Goal: Information Seeking & Learning: Learn about a topic

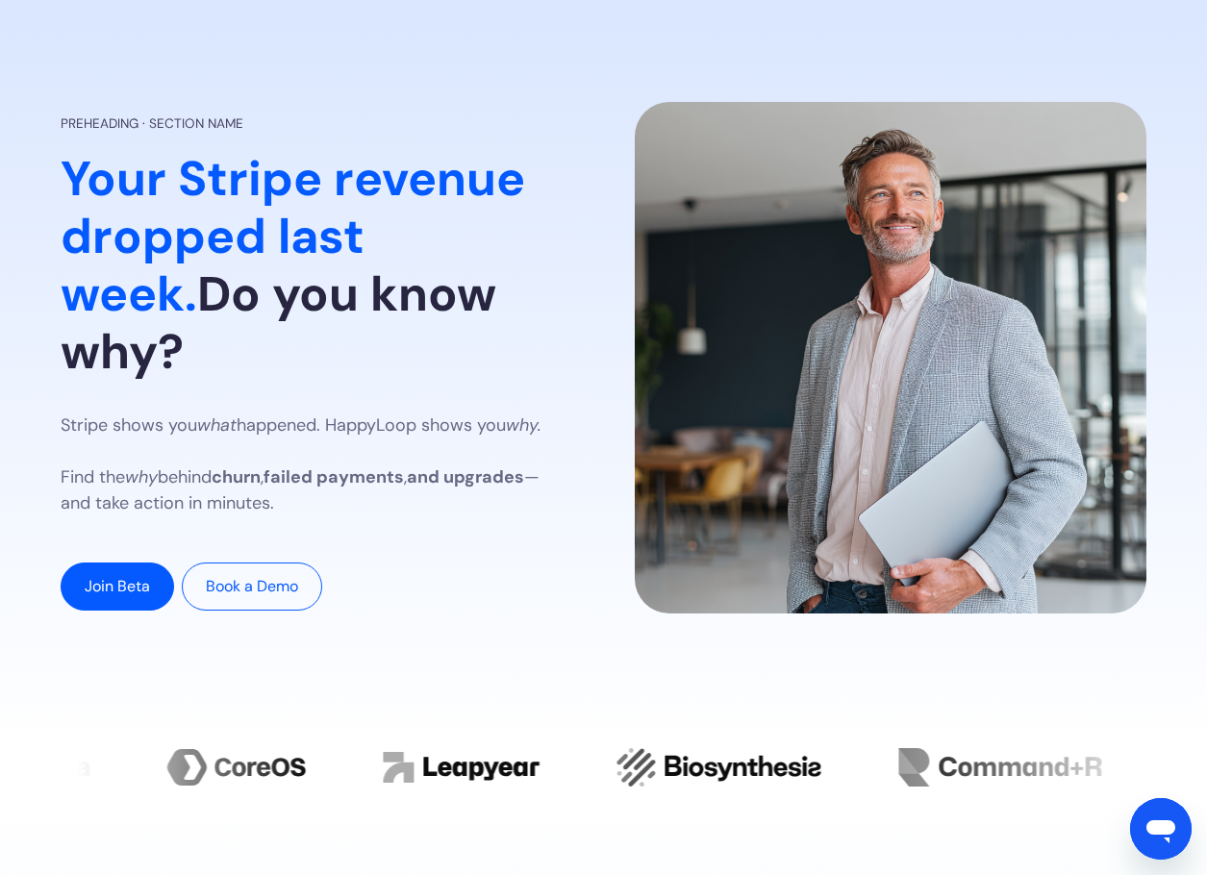
click at [205, 425] on p "Stripe shows you what happened. HappyLoop shows you why. Find the why behind ch…" at bounding box center [317, 465] width 513 height 104
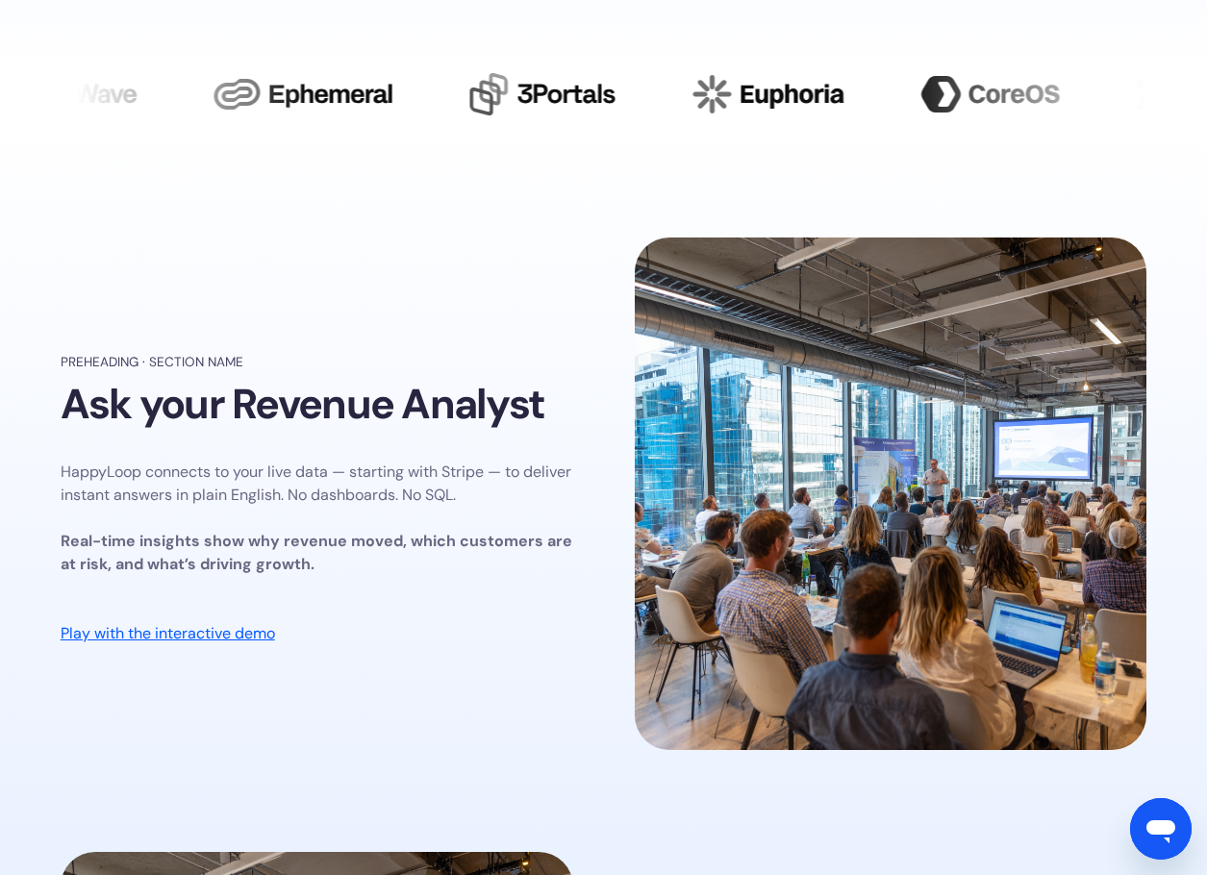
scroll to position [962, 0]
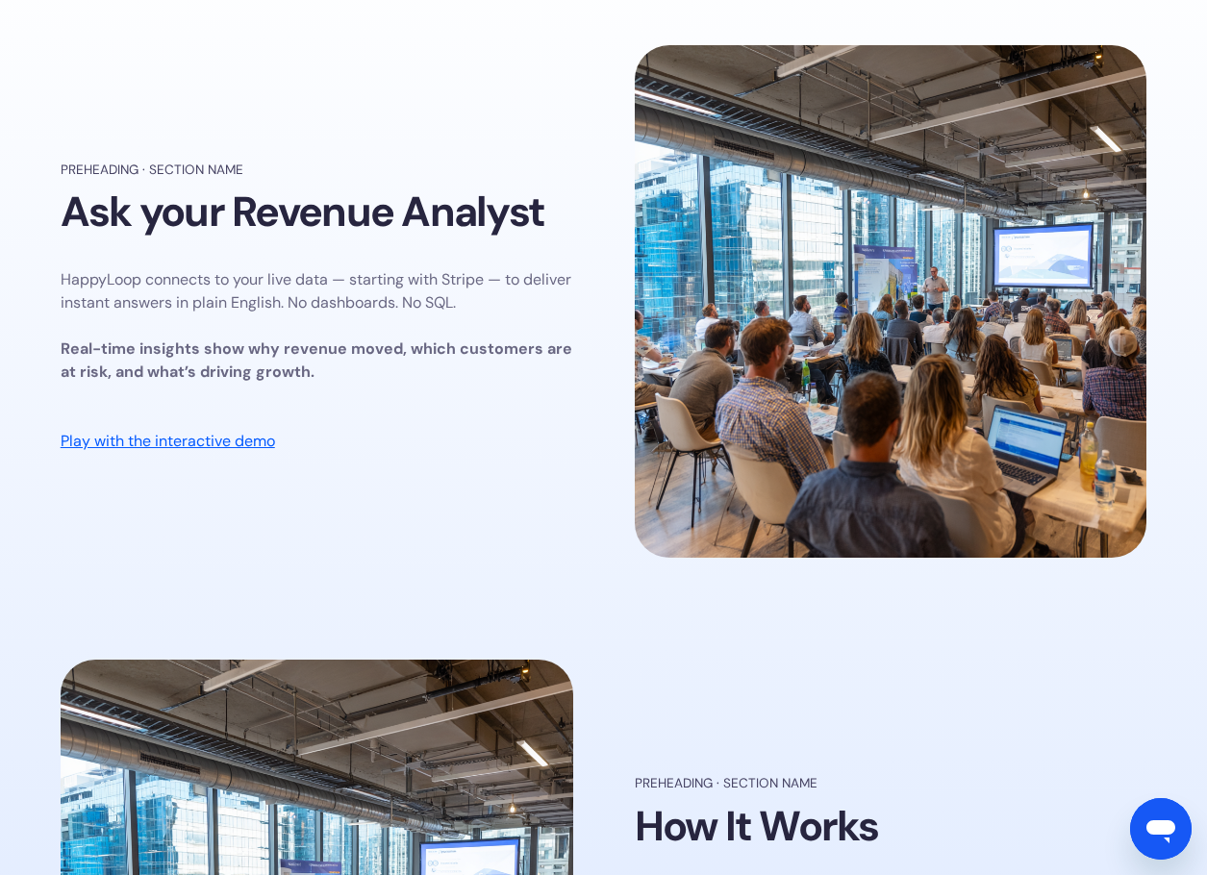
drag, startPoint x: 215, startPoint y: 486, endPoint x: 263, endPoint y: 481, distance: 47.4
click at [215, 486] on div "Preheading · Section name Ask your Revenue Analyst HappyLoop connects to your l…" at bounding box center [604, 306] width 1087 height 522
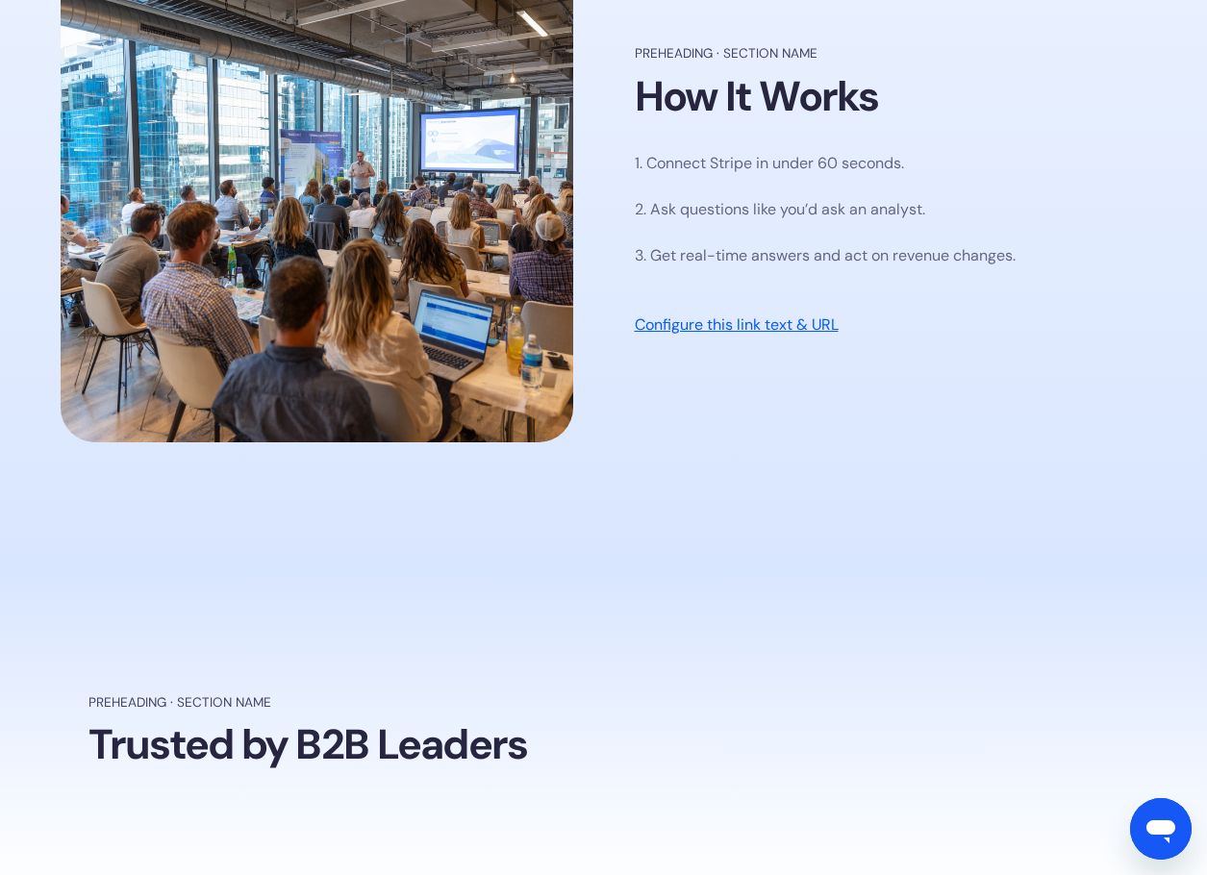
scroll to position [1539, 0]
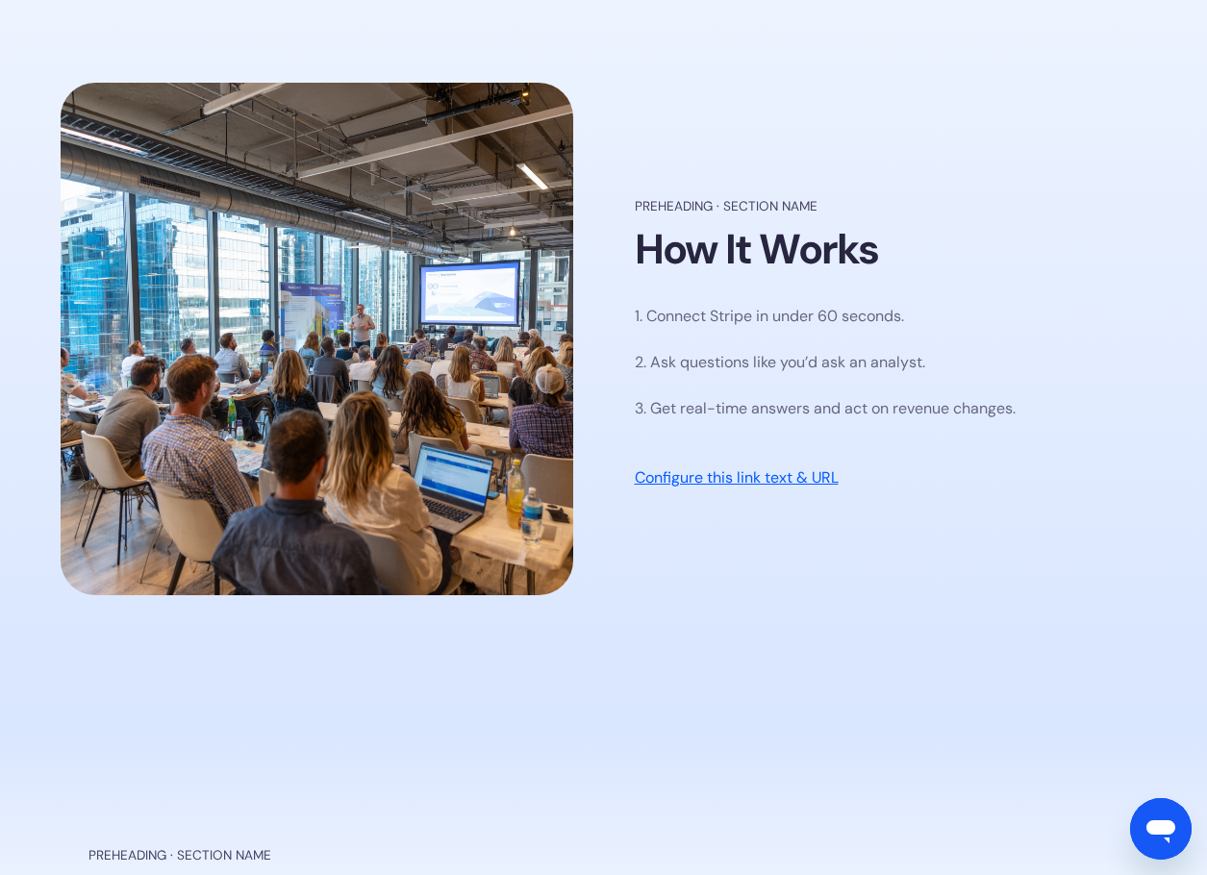
click at [720, 312] on p "1. Connect Stripe in under 60 seconds. 2. Ask questions like you’d ask an analy…" at bounding box center [825, 362] width 381 height 115
drag, startPoint x: 646, startPoint y: 316, endPoint x: 806, endPoint y: 348, distance: 163.0
click at [806, 348] on p "1. Connect Stripe in under 60 seconds. 2. Ask questions like you’d ask an analy…" at bounding box center [825, 362] width 381 height 115
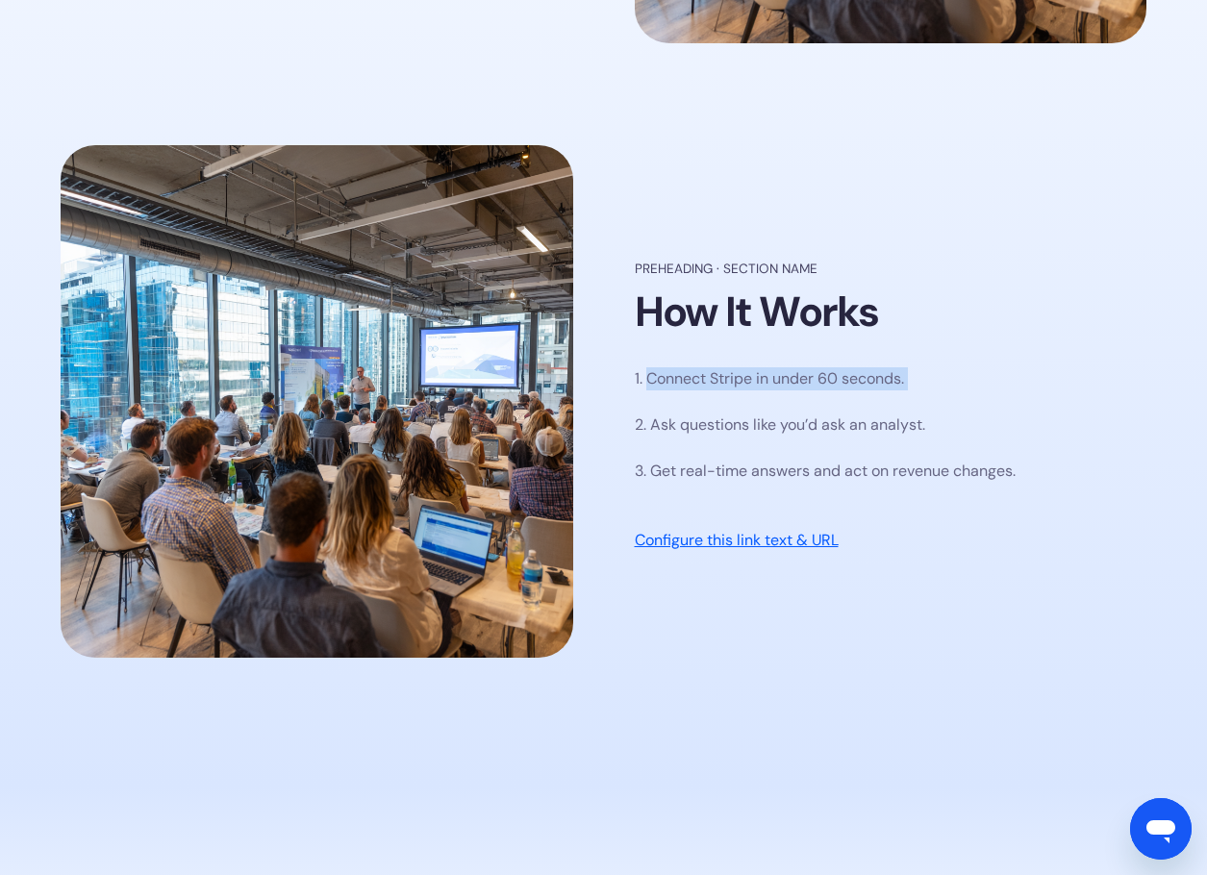
scroll to position [1443, 0]
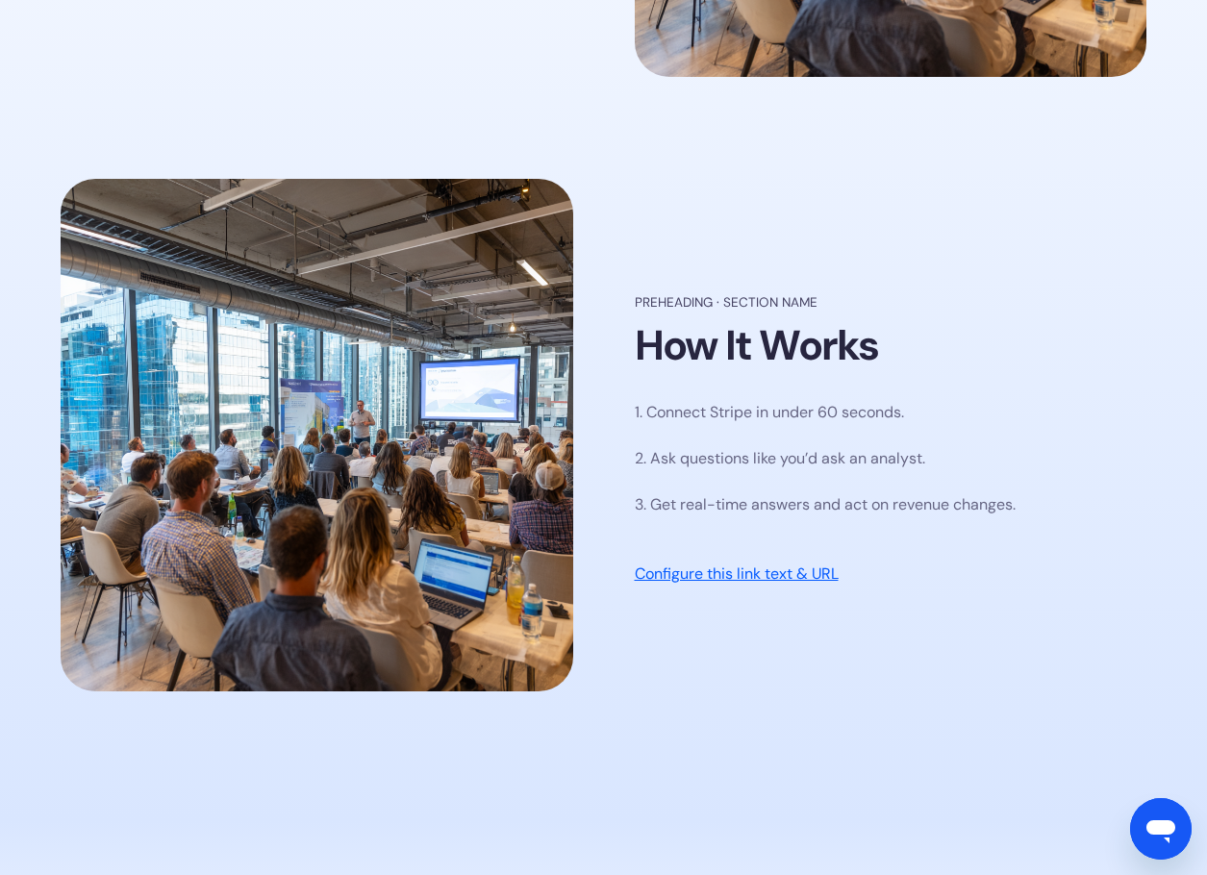
click at [730, 513] on p "1. Connect Stripe in under 60 seconds. 2. Ask questions like you’d ask an analy…" at bounding box center [825, 458] width 381 height 115
click at [675, 745] on section "Preheading · Section name Ask your Revenue Analyst HappyLoop connects to your l…" at bounding box center [603, 133] width 1207 height 1378
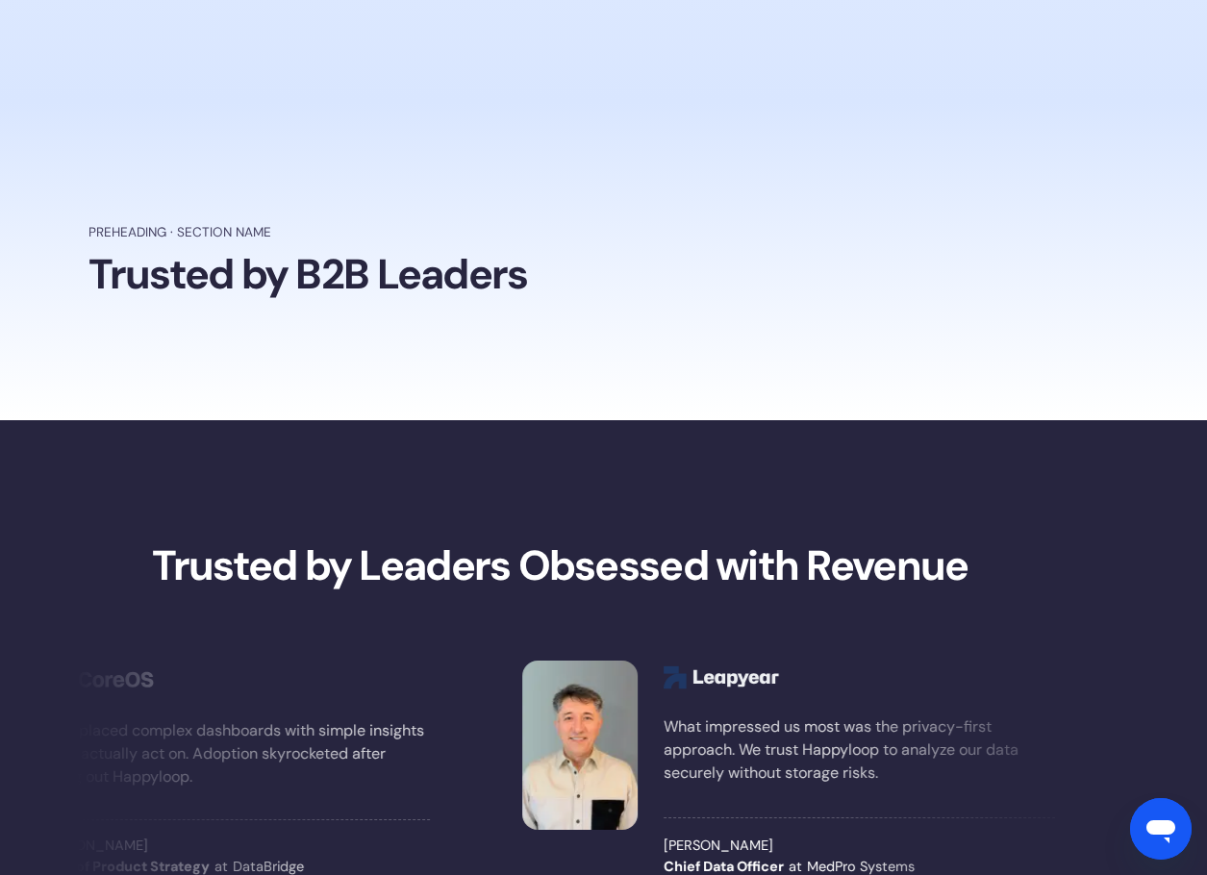
scroll to position [2309, 0]
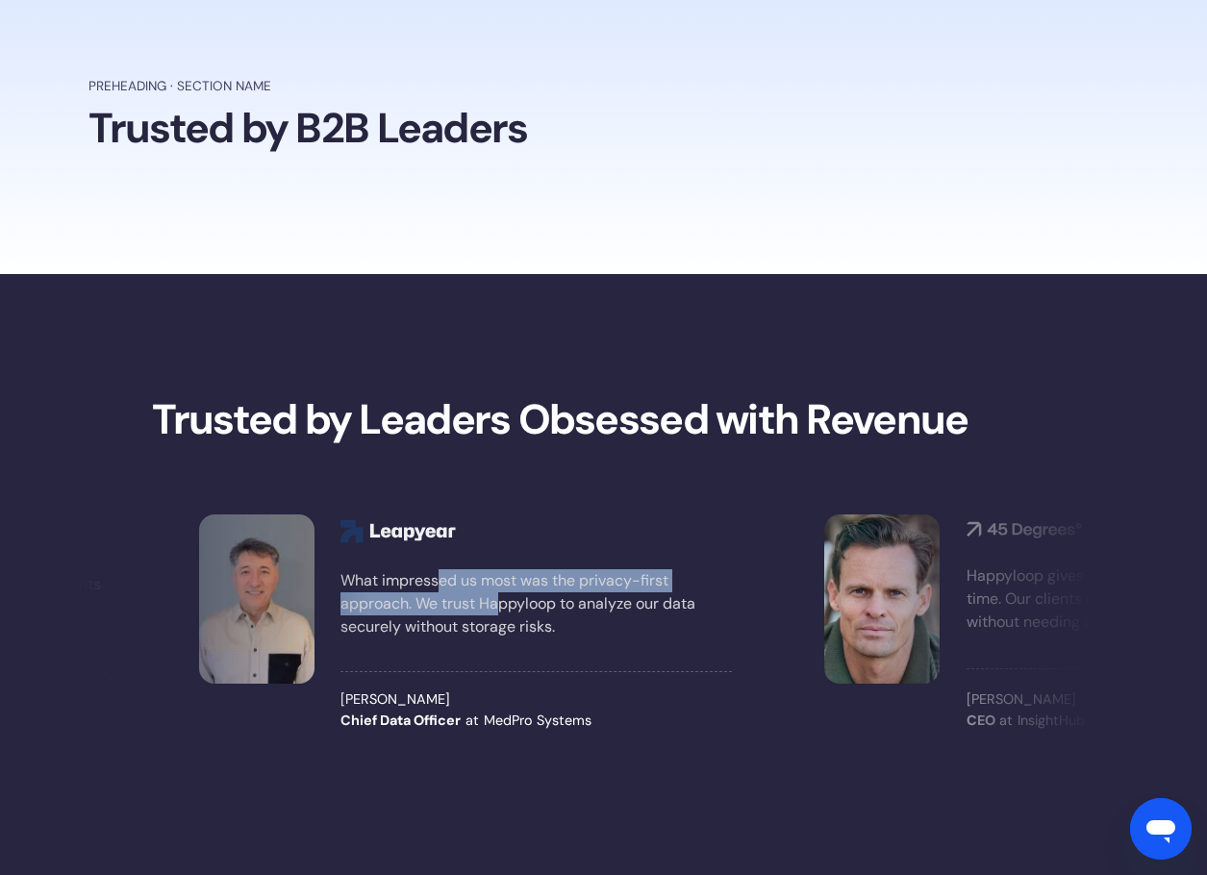
drag, startPoint x: 510, startPoint y: 614, endPoint x: 433, endPoint y: 577, distance: 85.2
click at [433, 577] on p "What impressed us most was the privacy-first approach. We trust Happyloop to an…" at bounding box center [537, 603] width 392 height 69
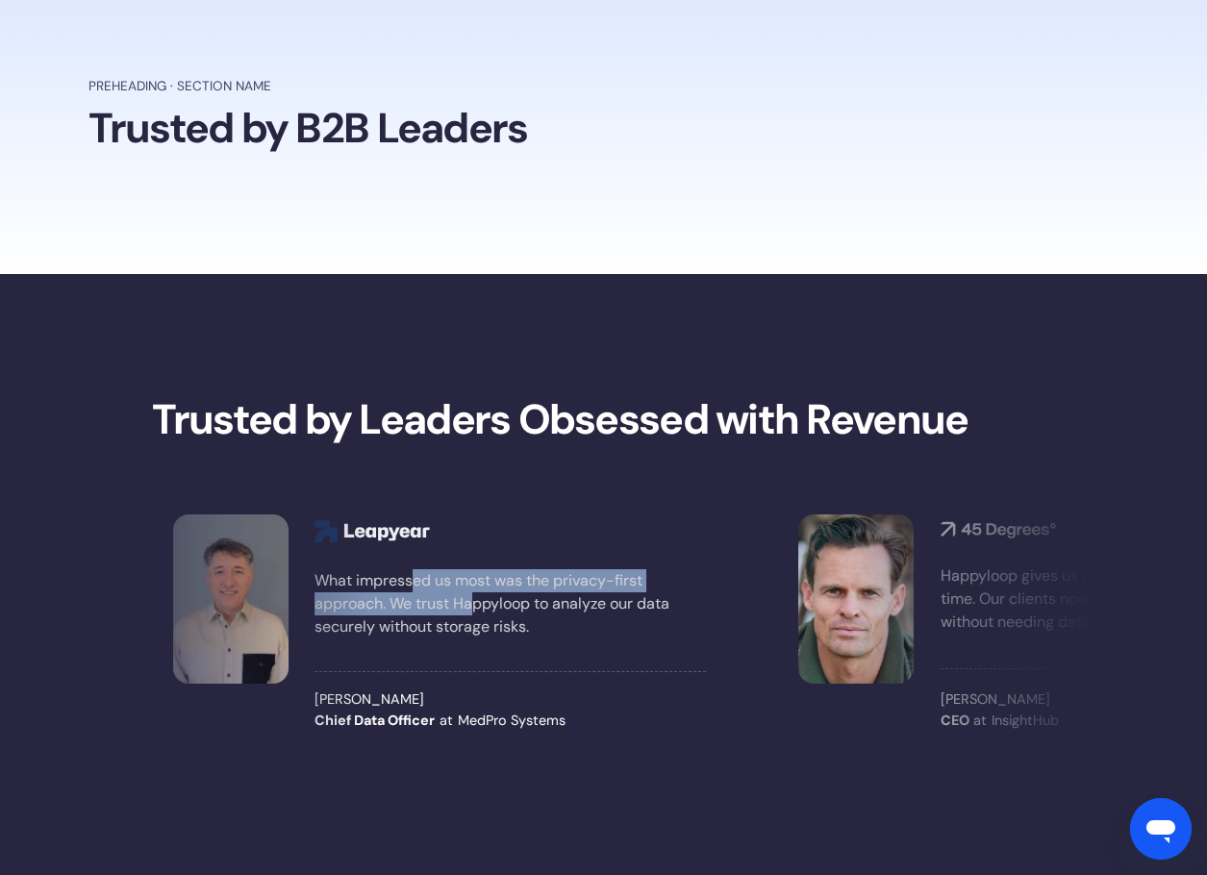
click at [447, 602] on p "What impressed us most was the privacy-first approach. We trust Happyloop to an…" at bounding box center [511, 603] width 392 height 69
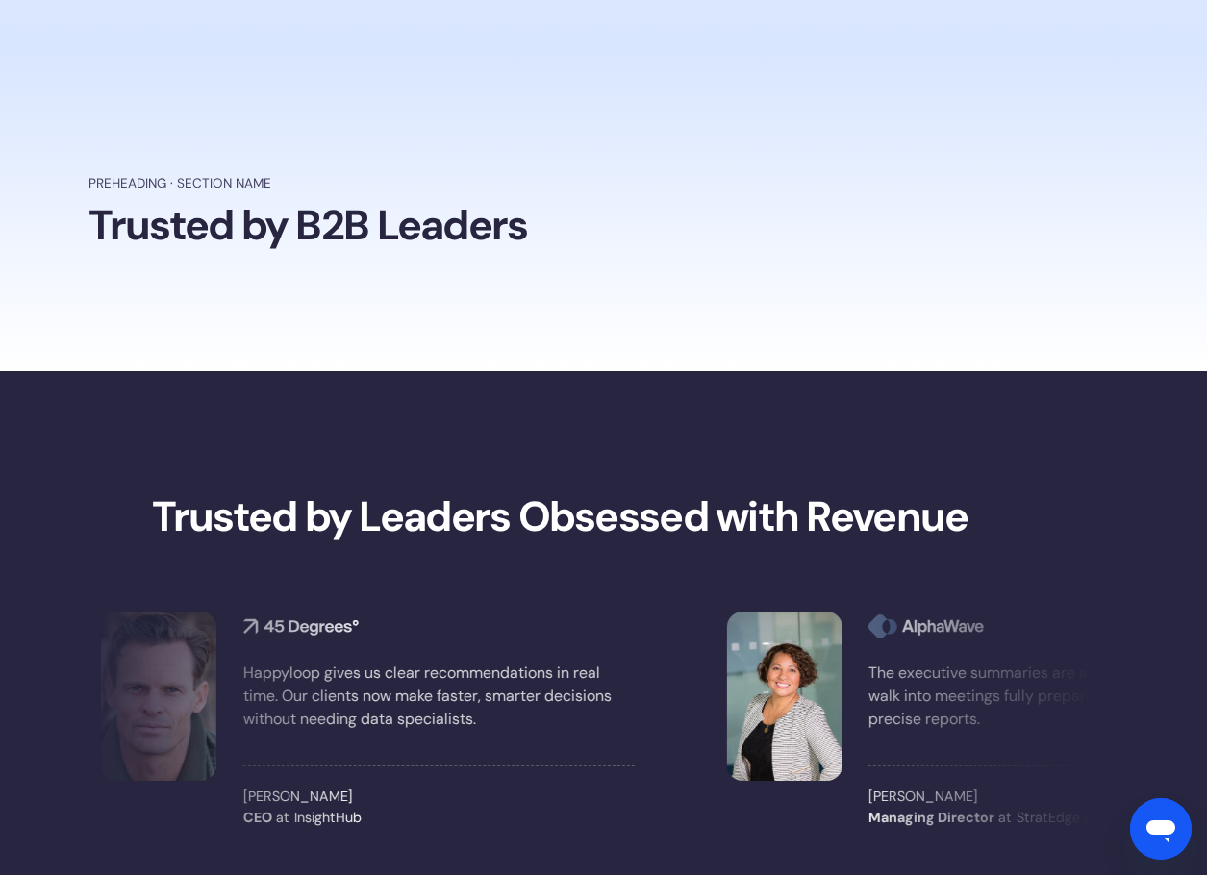
scroll to position [2212, 0]
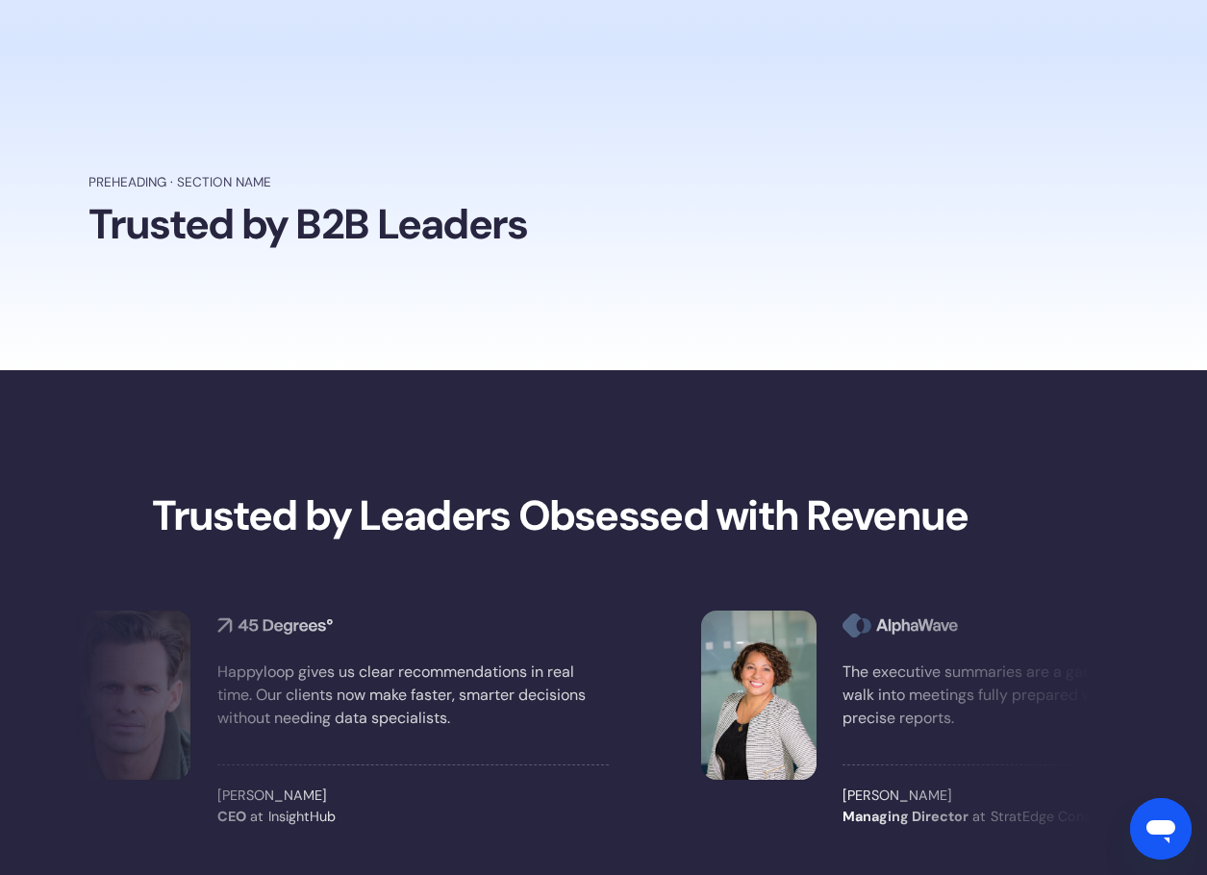
click at [705, 519] on strong "Trusted by Leaders Obsessed with Revenue" at bounding box center [560, 516] width 817 height 54
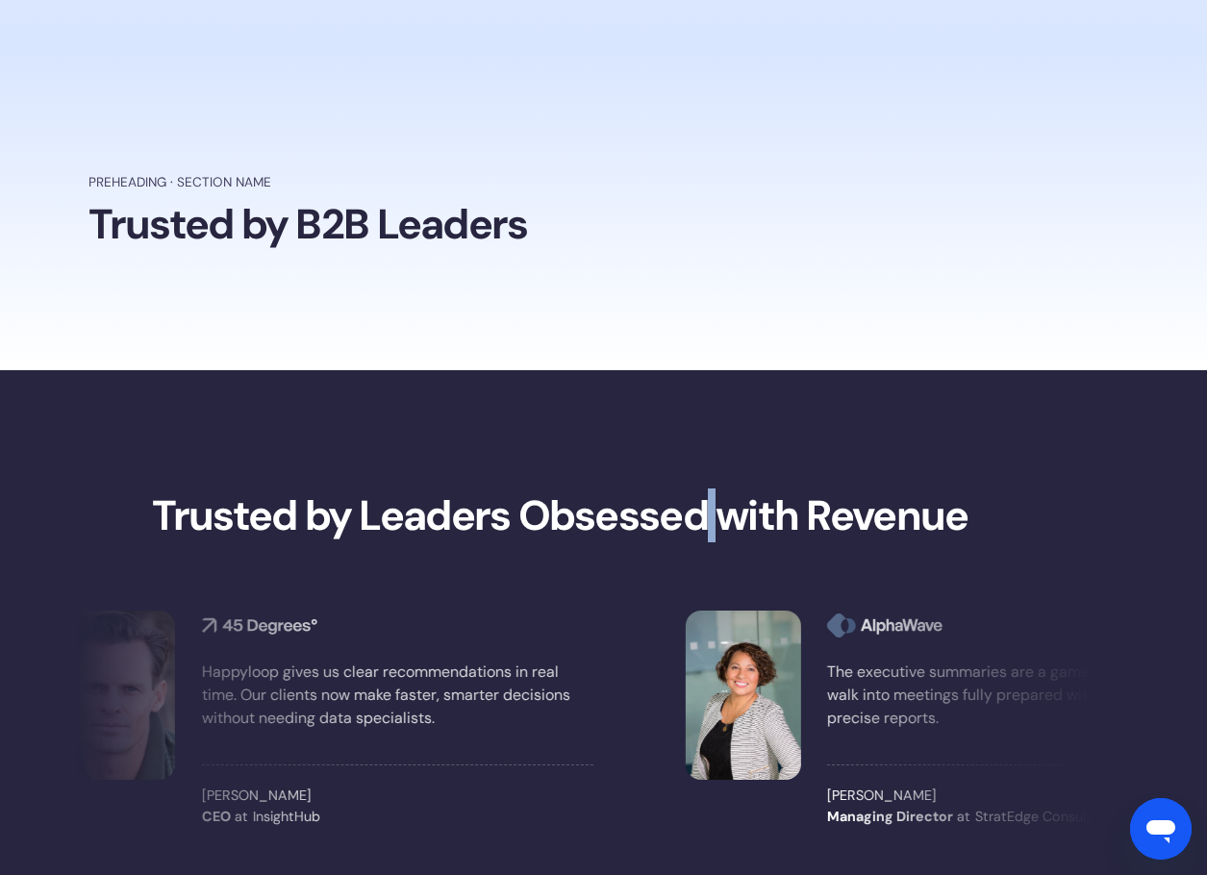
click at [705, 518] on strong "Trusted by Leaders Obsessed with Revenue" at bounding box center [560, 516] width 817 height 54
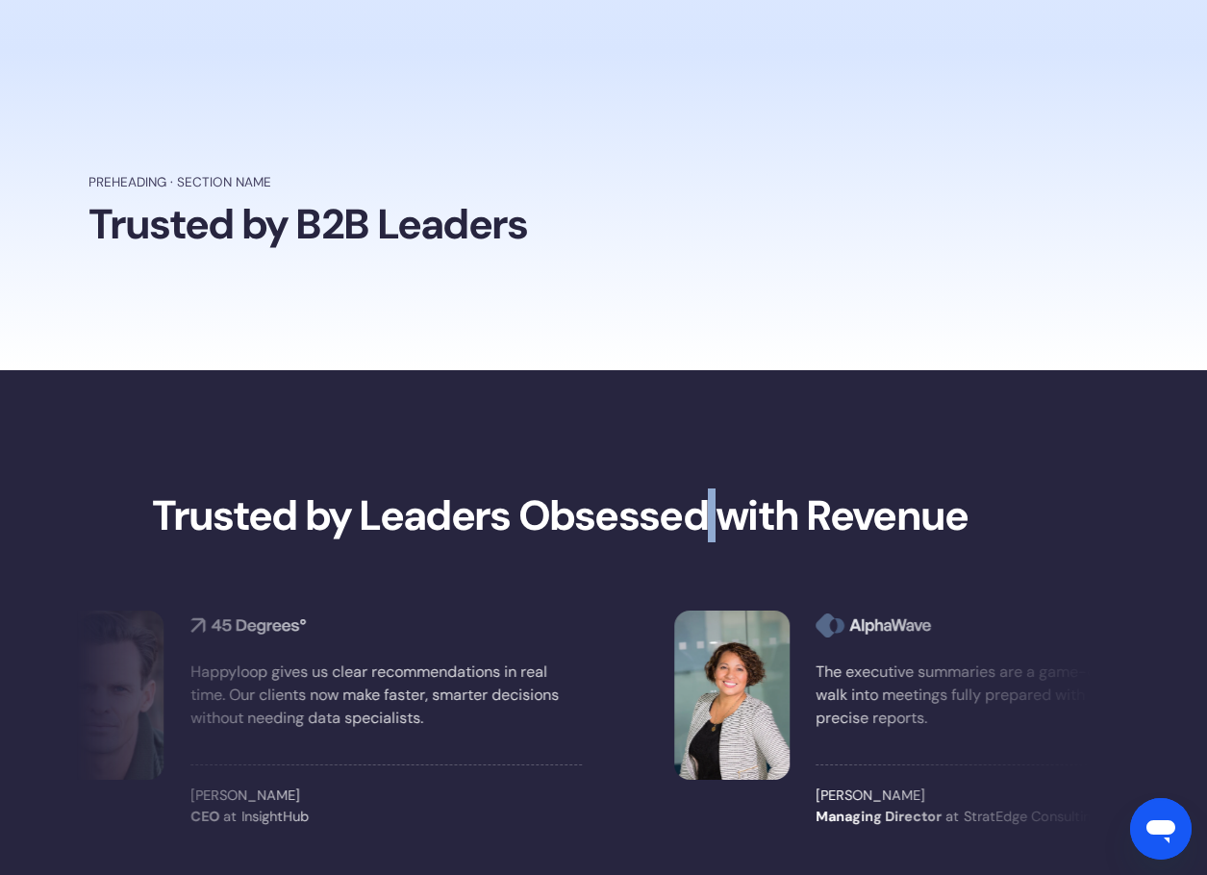
click at [705, 518] on strong "Trusted by Leaders Obsessed with Revenue" at bounding box center [560, 516] width 817 height 54
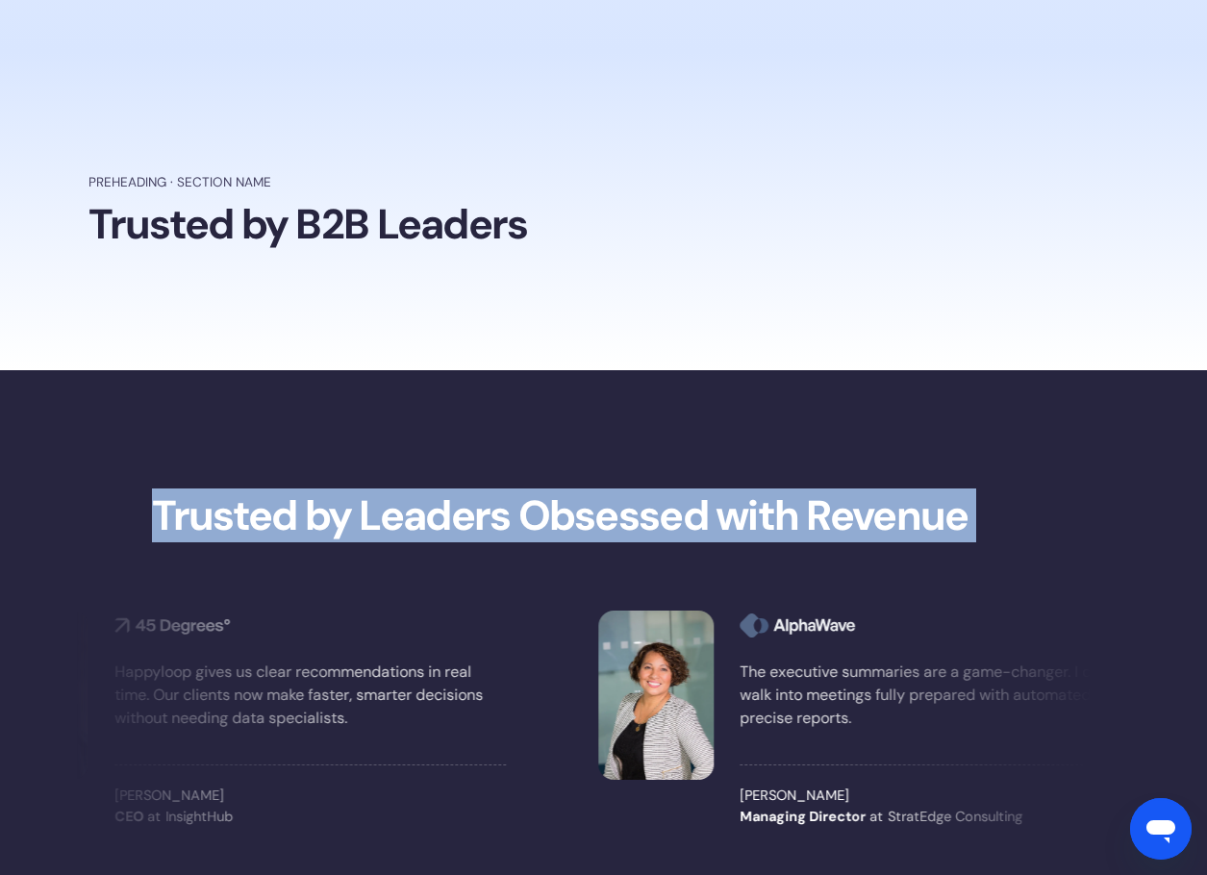
click at [705, 518] on strong "Trusted by Leaders Obsessed with Revenue" at bounding box center [560, 516] width 817 height 54
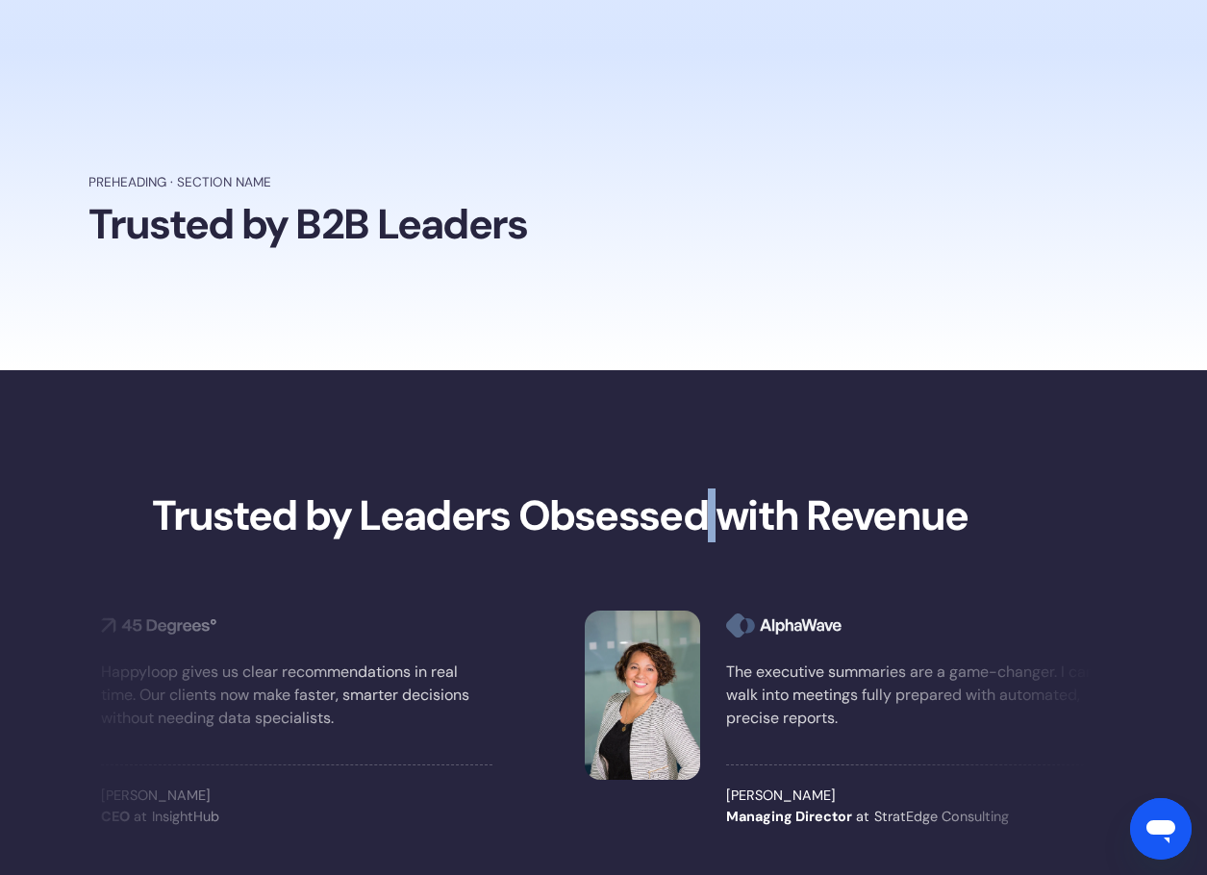
click at [705, 518] on strong "Trusted by Leaders Obsessed with Revenue" at bounding box center [560, 516] width 817 height 54
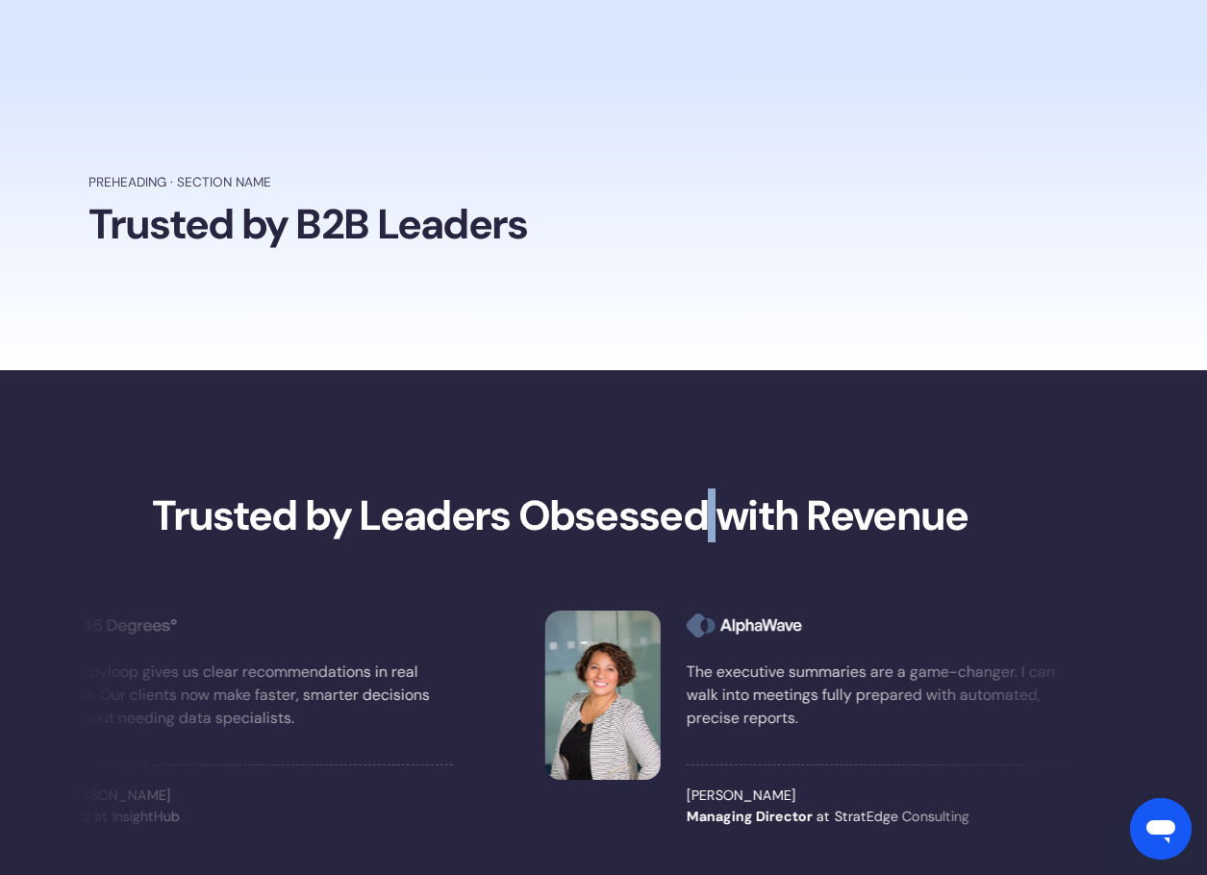
click at [705, 518] on strong "Trusted by Leaders Obsessed with Revenue" at bounding box center [560, 516] width 817 height 54
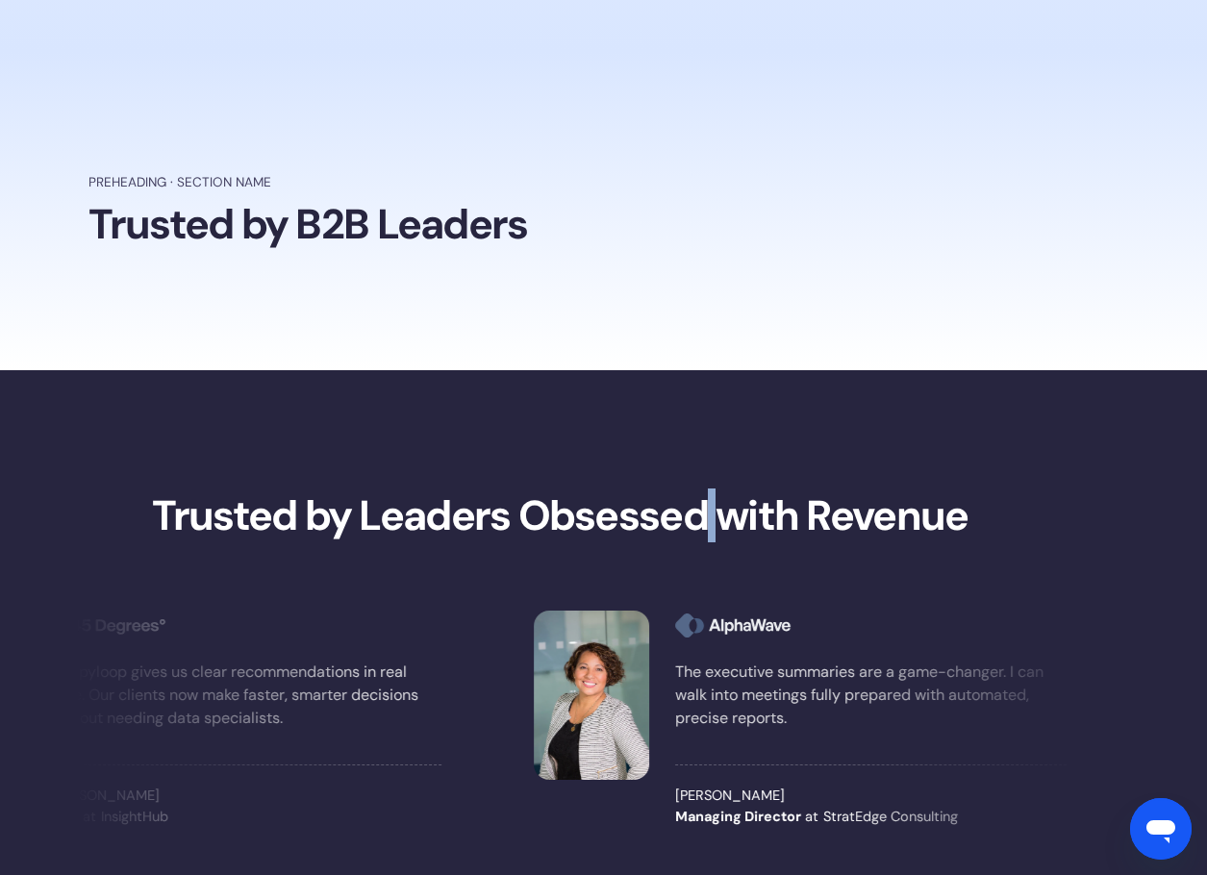
click at [705, 518] on strong "Trusted by Leaders Obsessed with Revenue" at bounding box center [560, 516] width 817 height 54
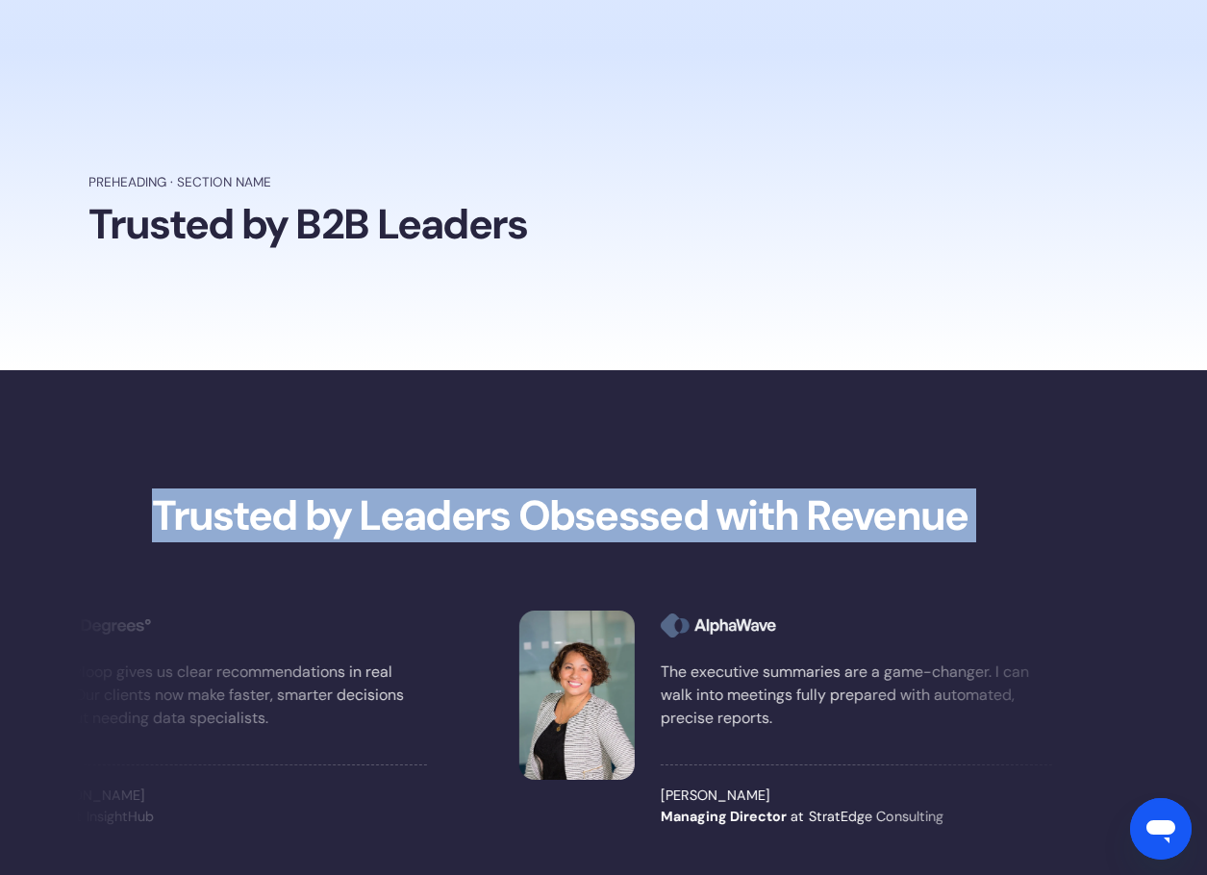
click at [705, 518] on strong "Trusted by Leaders Obsessed with Revenue" at bounding box center [560, 516] width 817 height 54
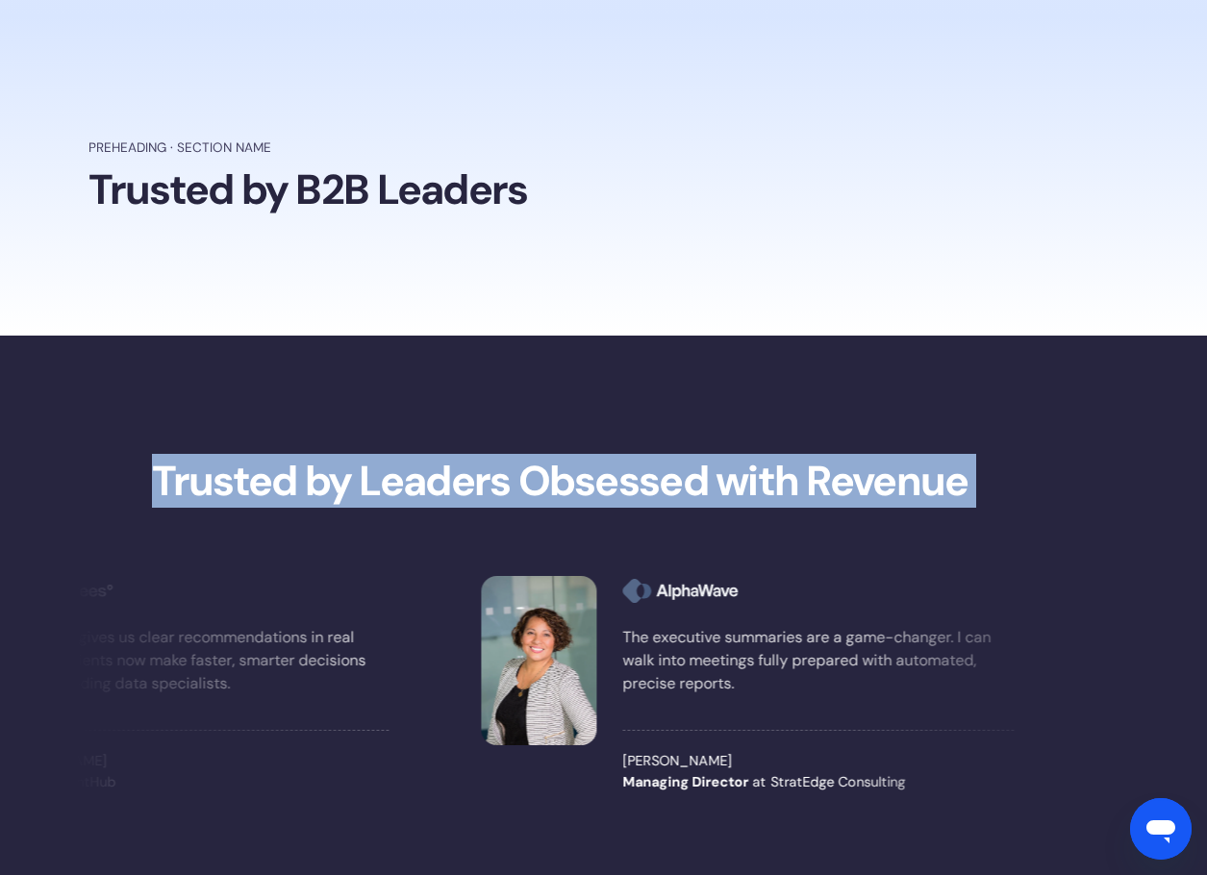
scroll to position [2309, 0]
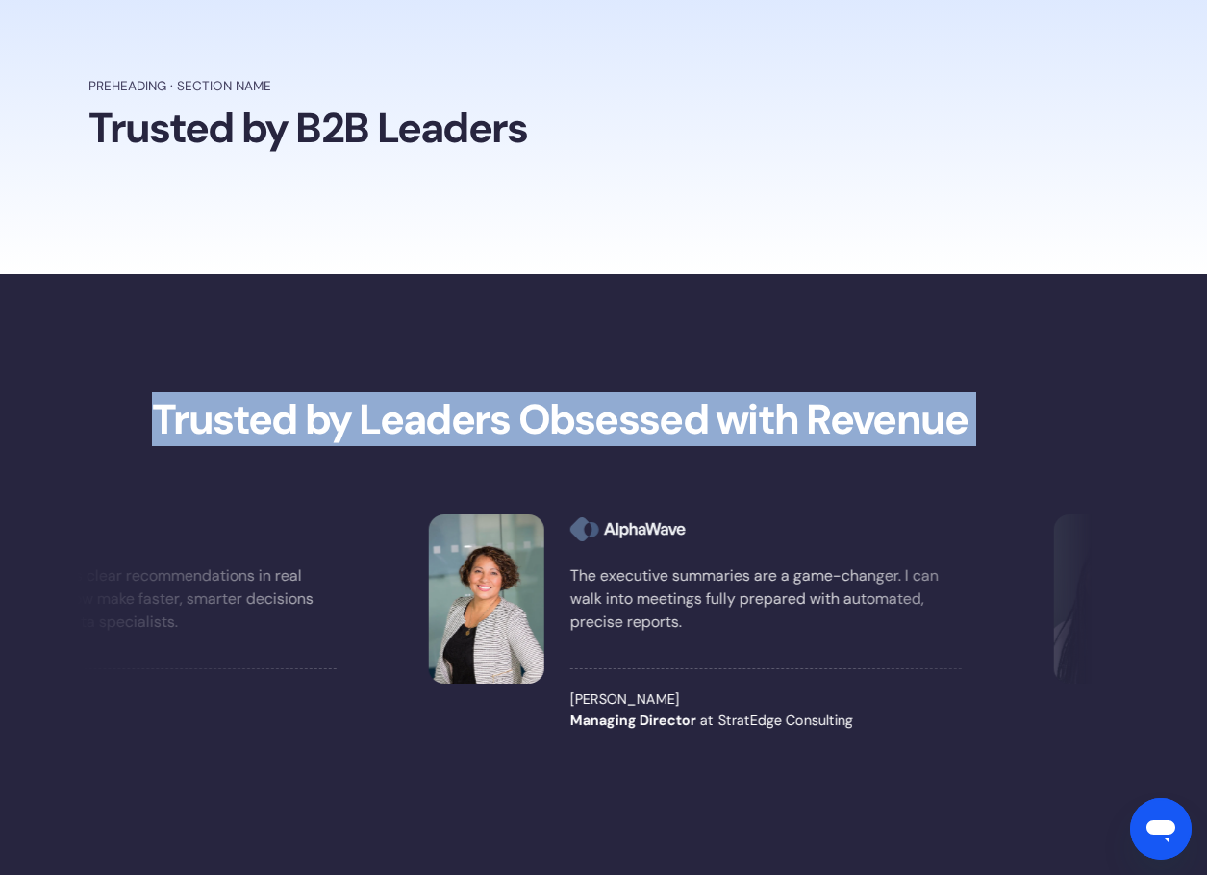
click at [581, 397] on strong "Trusted by Leaders Obsessed with Revenue" at bounding box center [560, 419] width 817 height 54
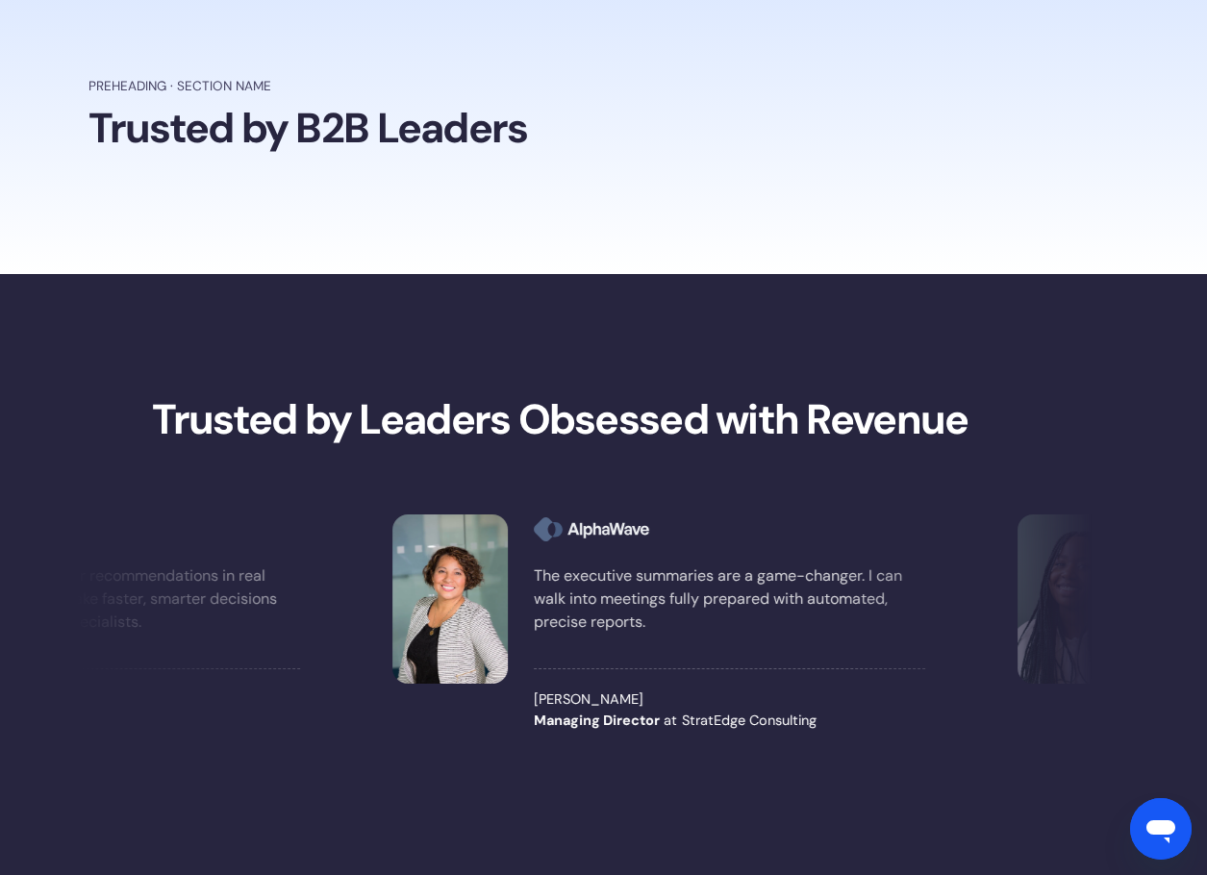
click at [571, 366] on section "Trusted by Leaders Obsessed with Revenue Our workflows are now driven by live d…" at bounding box center [603, 597] width 1207 height 647
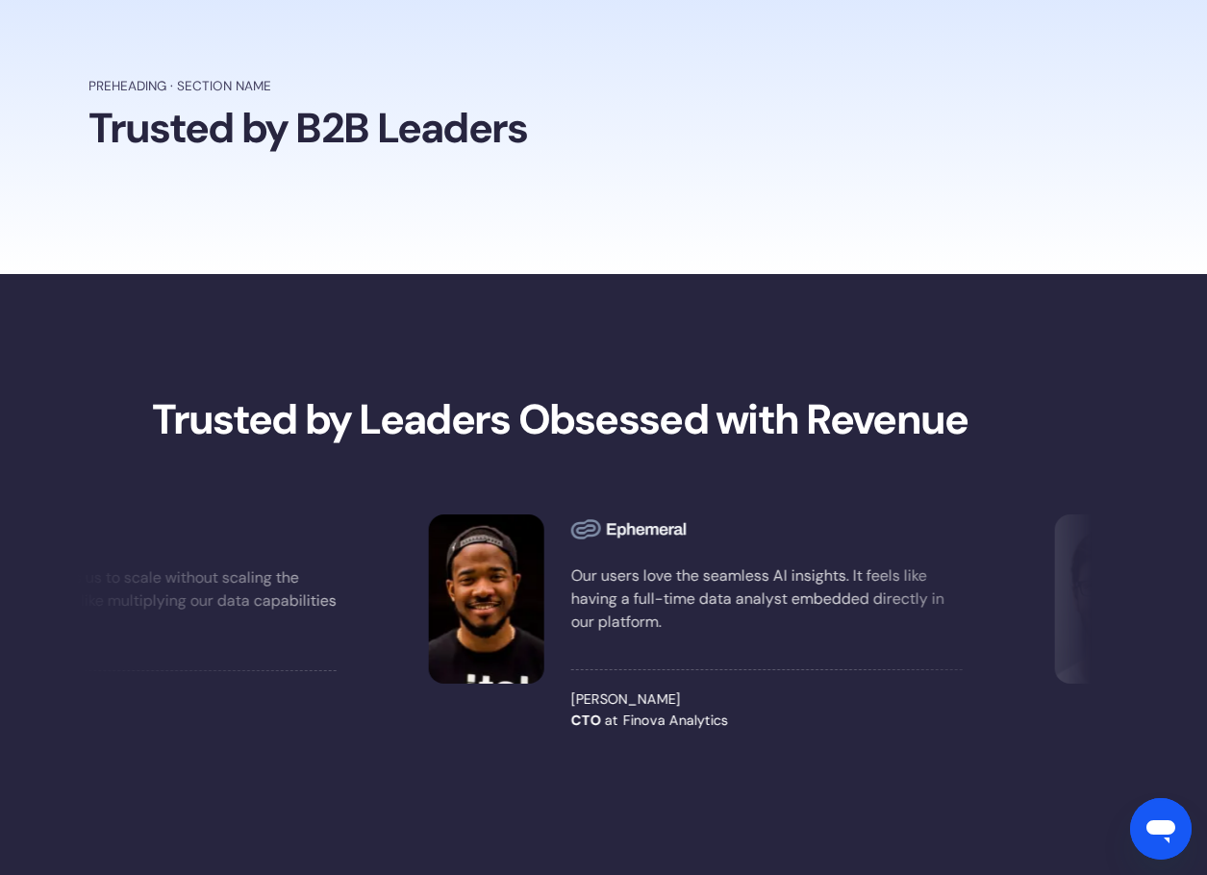
click at [225, 394] on strong "Trusted by Leaders Obsessed with Revenue" at bounding box center [560, 419] width 817 height 54
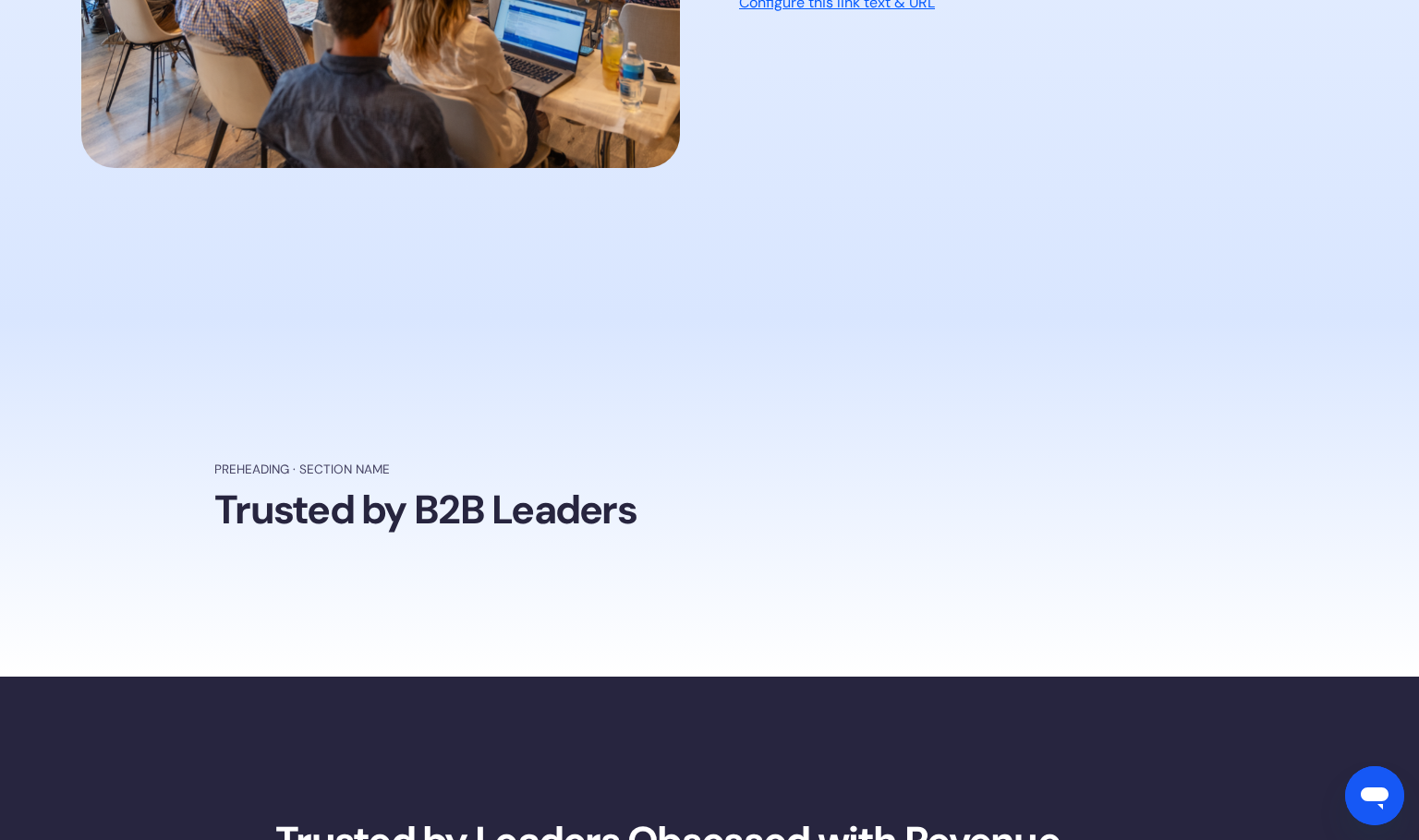
scroll to position [2370, 0]
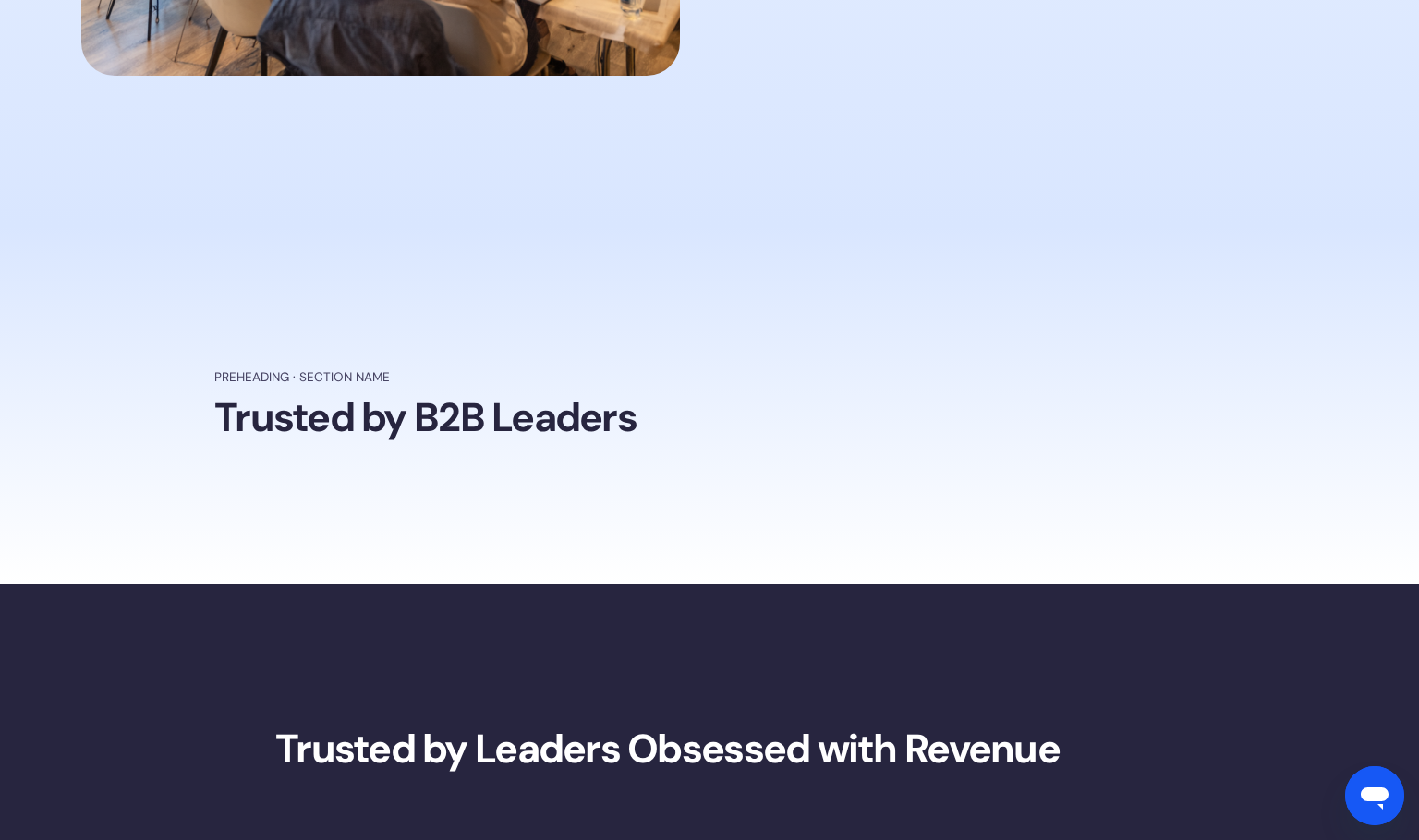
drag, startPoint x: 404, startPoint y: 203, endPoint x: 234, endPoint y: 101, distance: 198.3
drag, startPoint x: 234, startPoint y: 101, endPoint x: 470, endPoint y: 271, distance: 290.9
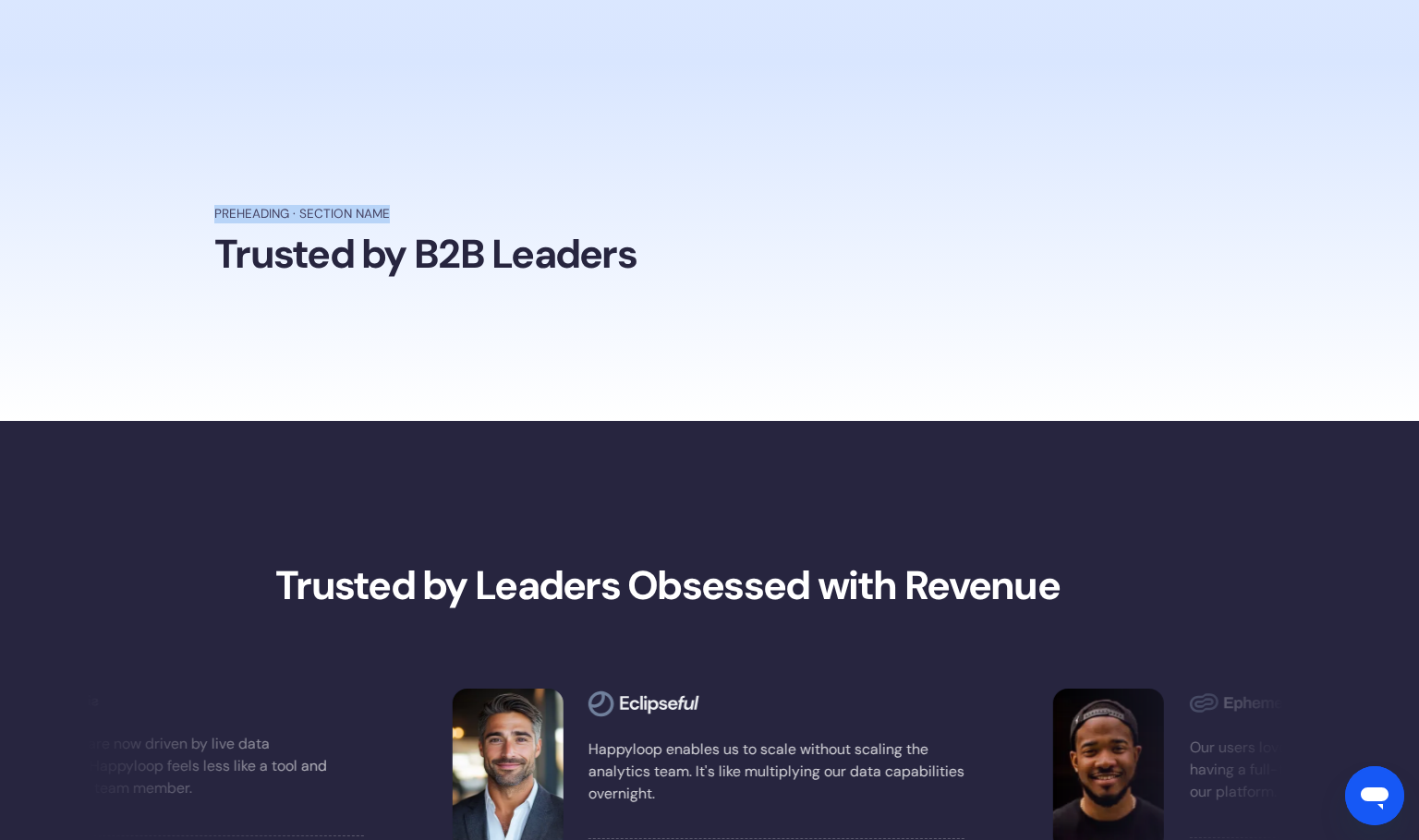
scroll to position [2648, 0]
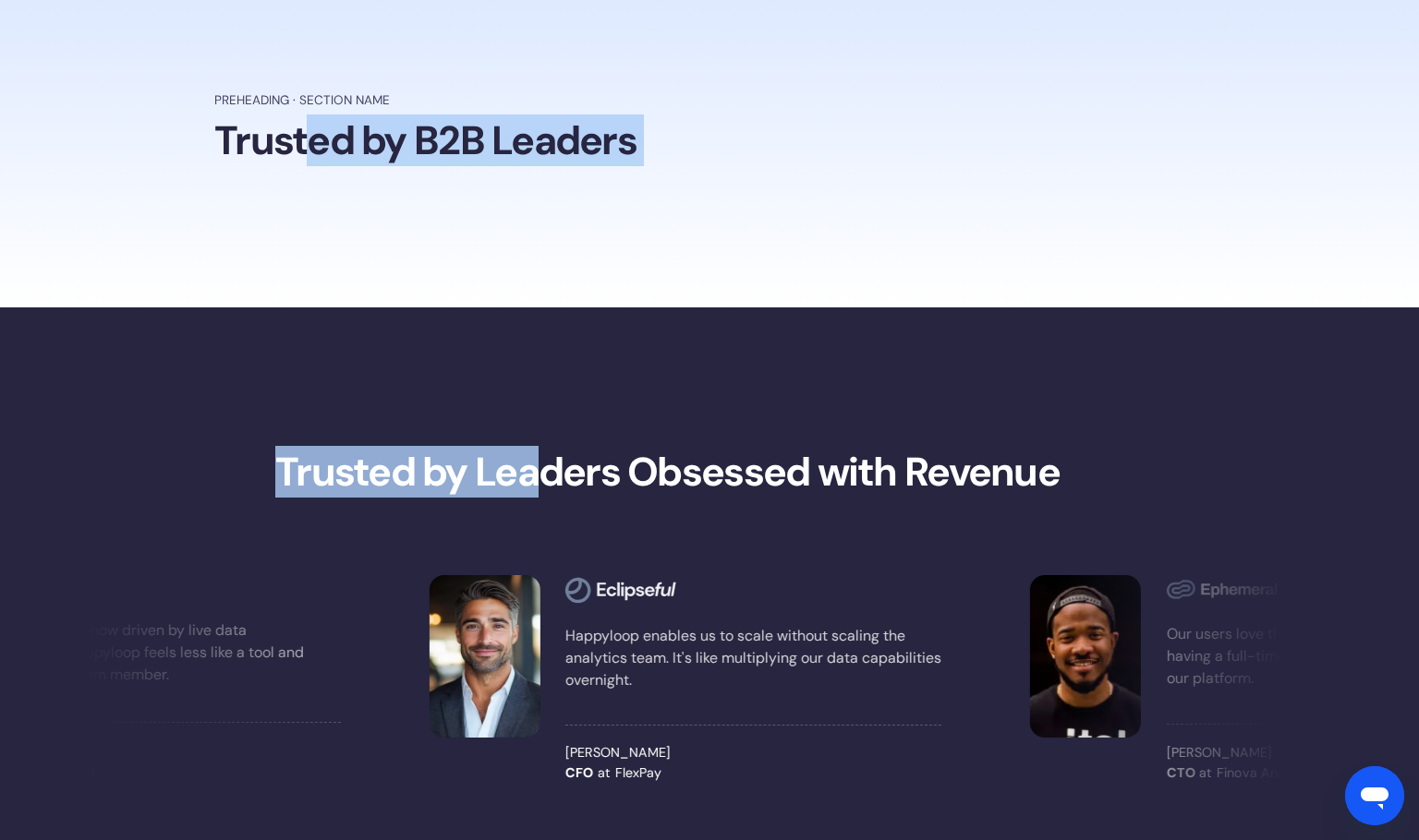
drag, startPoint x: 310, startPoint y: 297, endPoint x: 537, endPoint y: 364, distance: 236.7
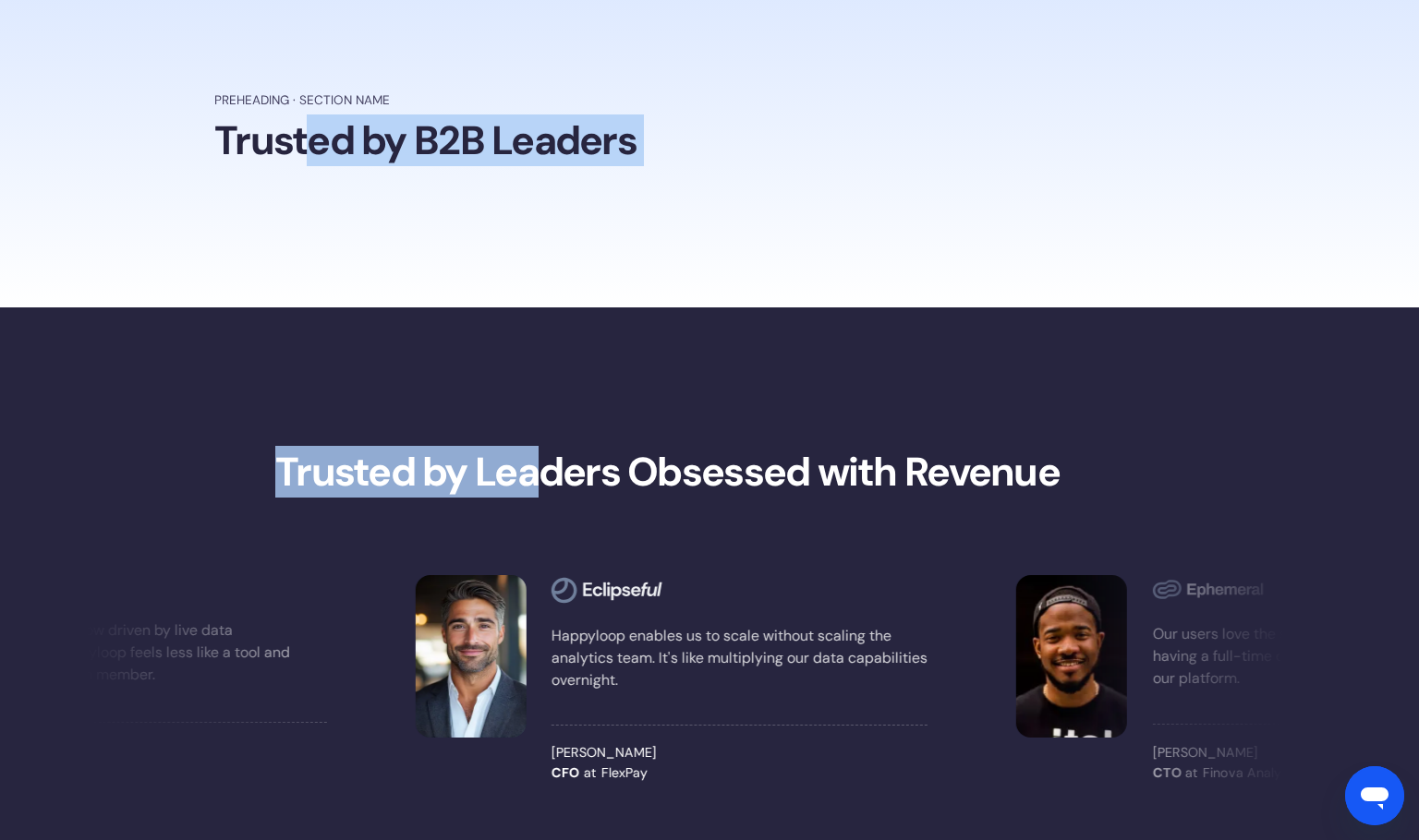
click at [536, 364] on section "Trusted by Leaders Obsessed with Revenue Our workflows are now driven by live d…" at bounding box center [710, 655] width 1419 height 696
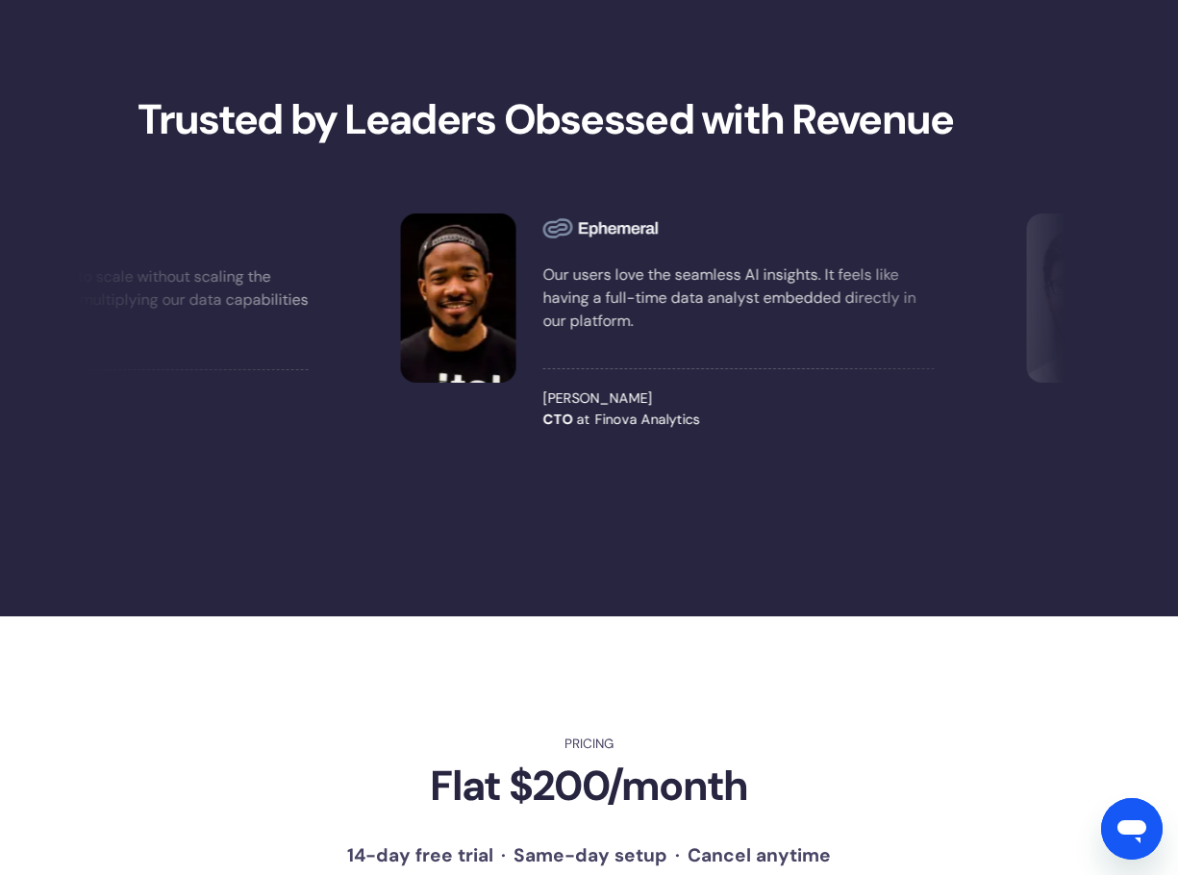
scroll to position [2460, 0]
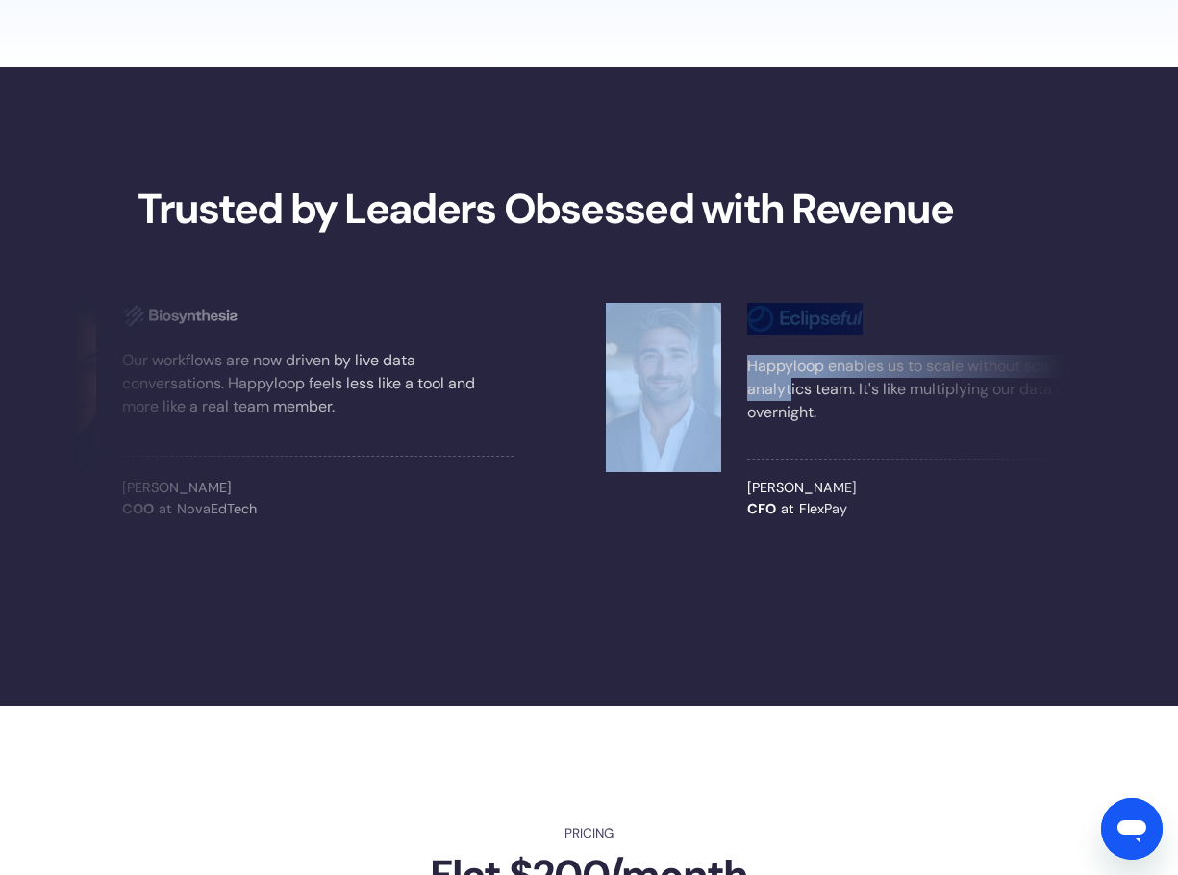
drag, startPoint x: 824, startPoint y: 401, endPoint x: 630, endPoint y: 383, distance: 195.2
click at [630, 383] on div "Happyloop enables us to scale without scaling the analytics team. It's like mul…" at bounding box center [872, 411] width 533 height 216
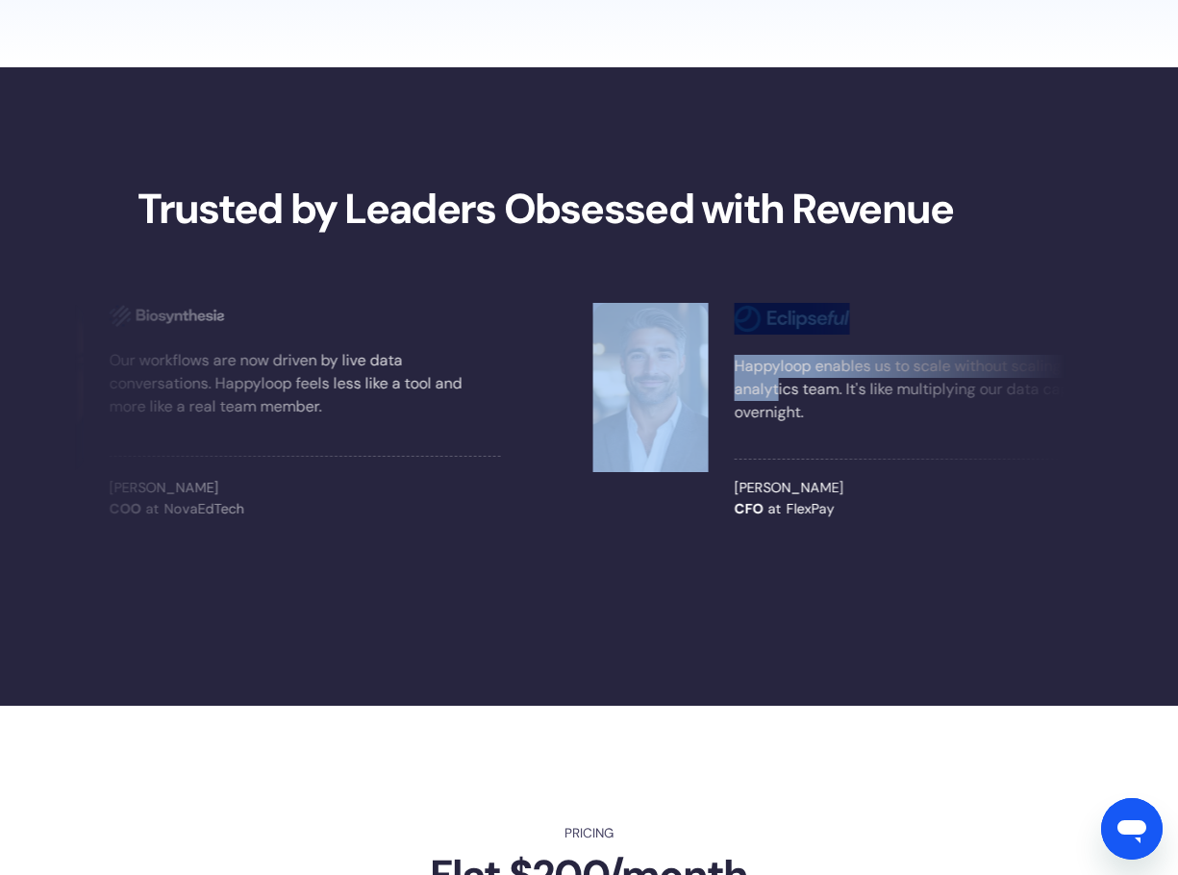
click at [630, 383] on img at bounding box center [651, 387] width 115 height 169
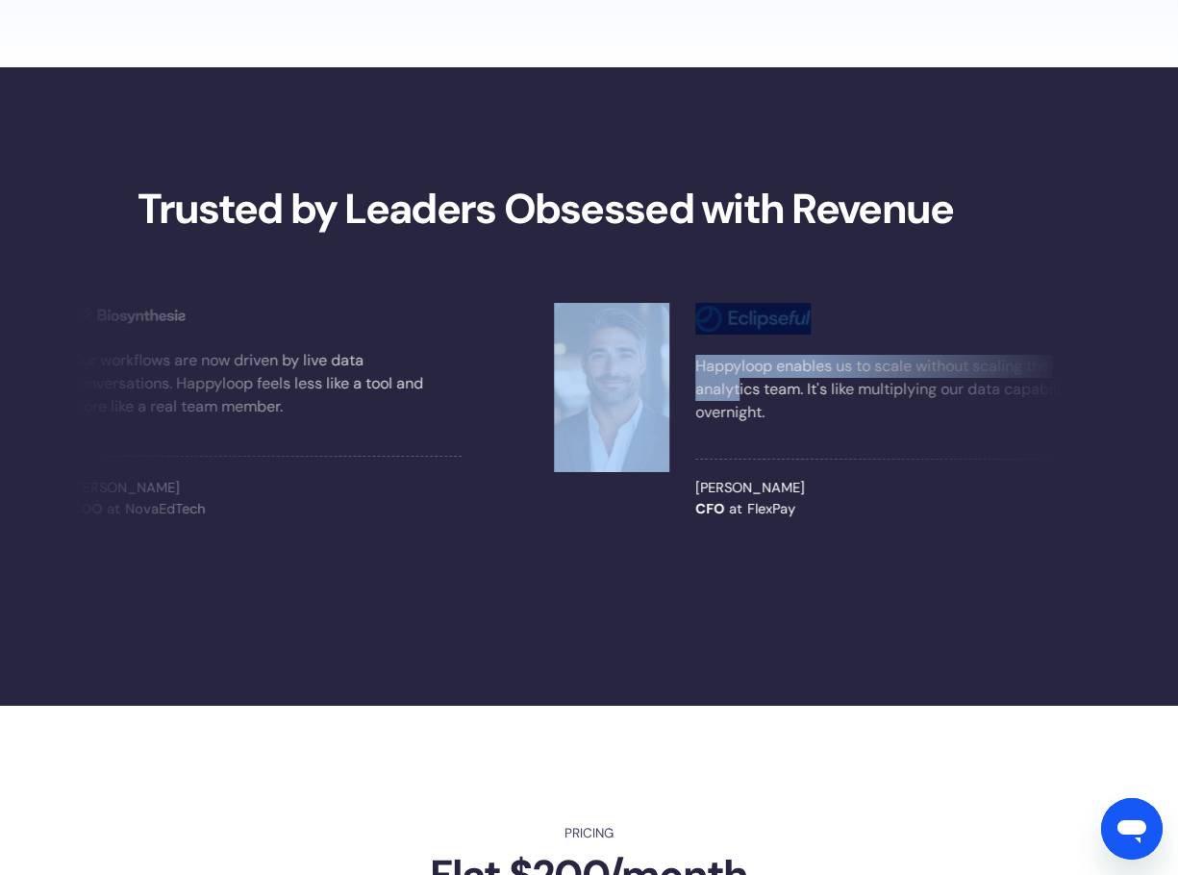
click at [684, 401] on div "Happyloop enables us to scale without scaling the analytics team. It's like mul…" at bounding box center [821, 411] width 533 height 216
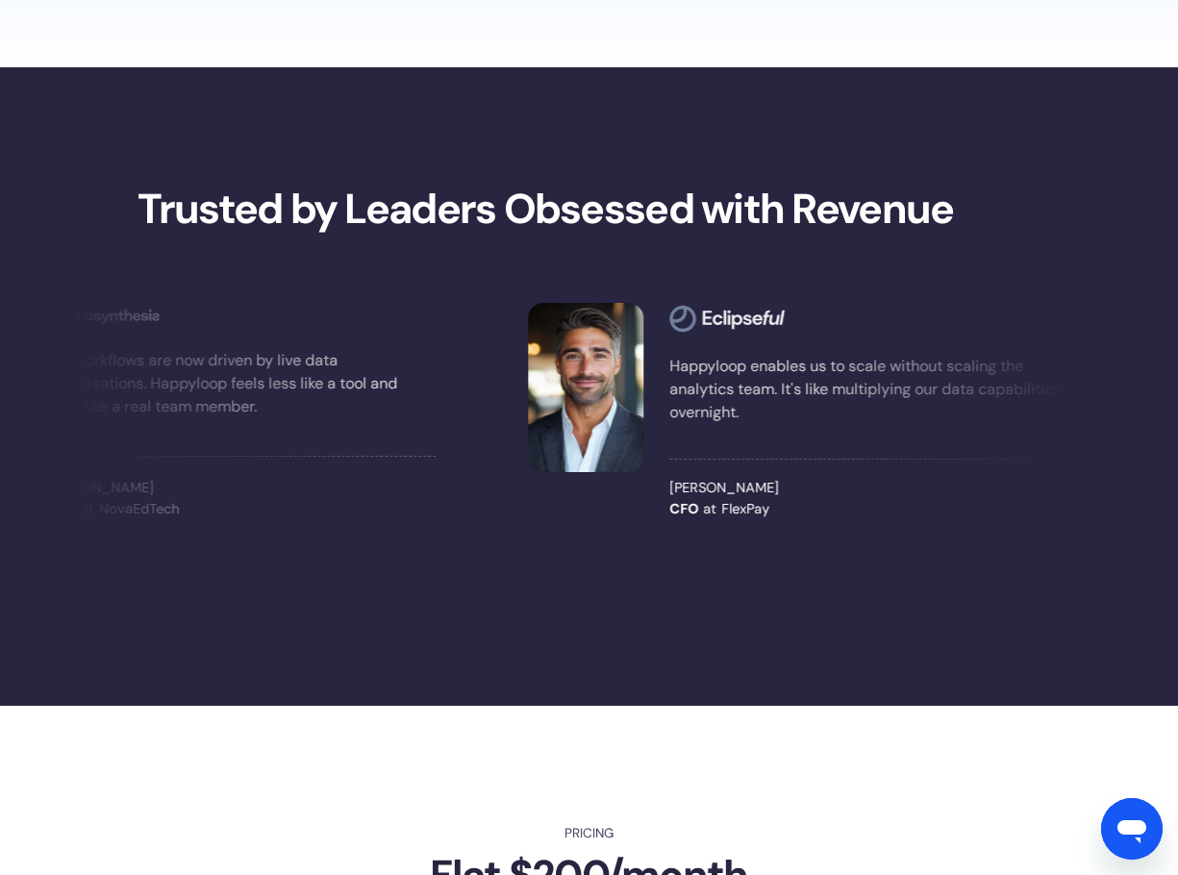
click at [727, 387] on p "Happyloop enables us to scale without scaling the analytics team. It's like mul…" at bounding box center [866, 390] width 392 height 69
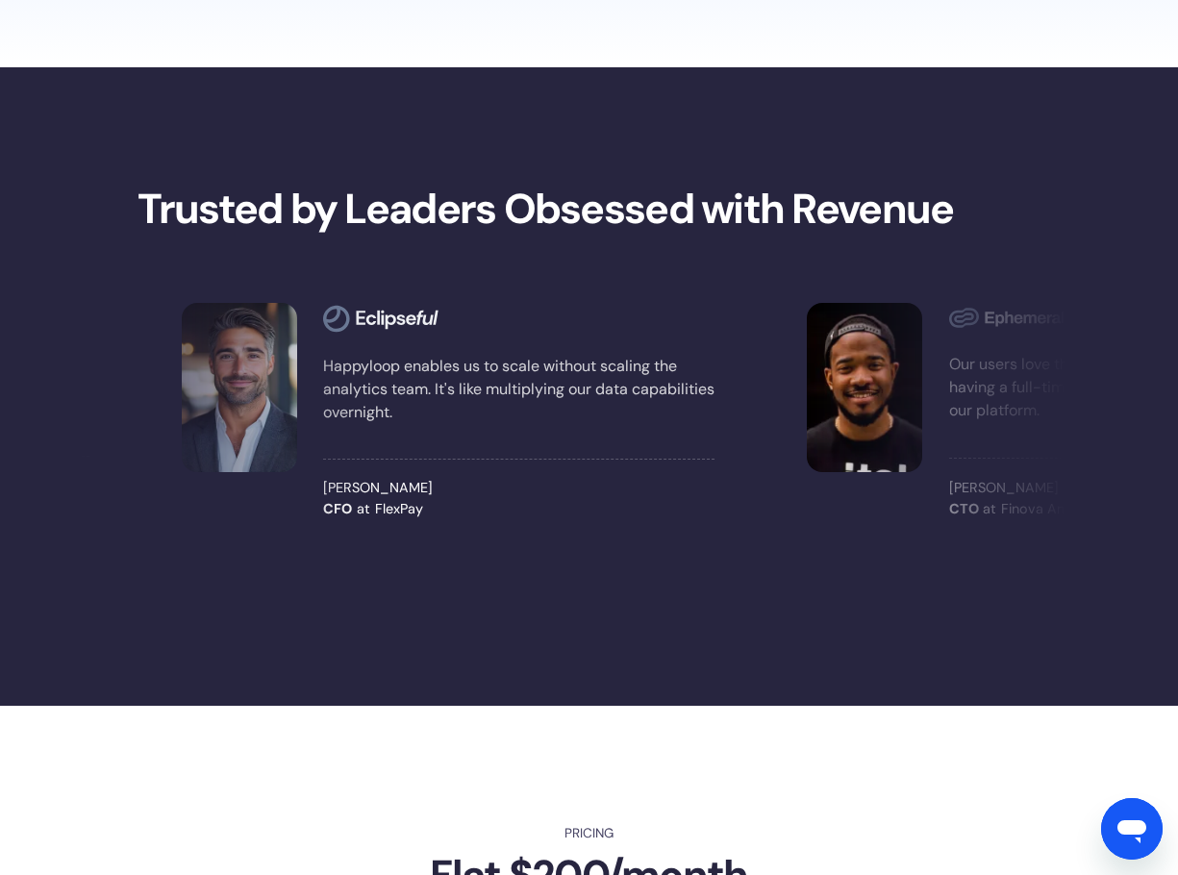
click at [992, 485] on div "Michael Rodriguez" at bounding box center [1145, 488] width 392 height 21
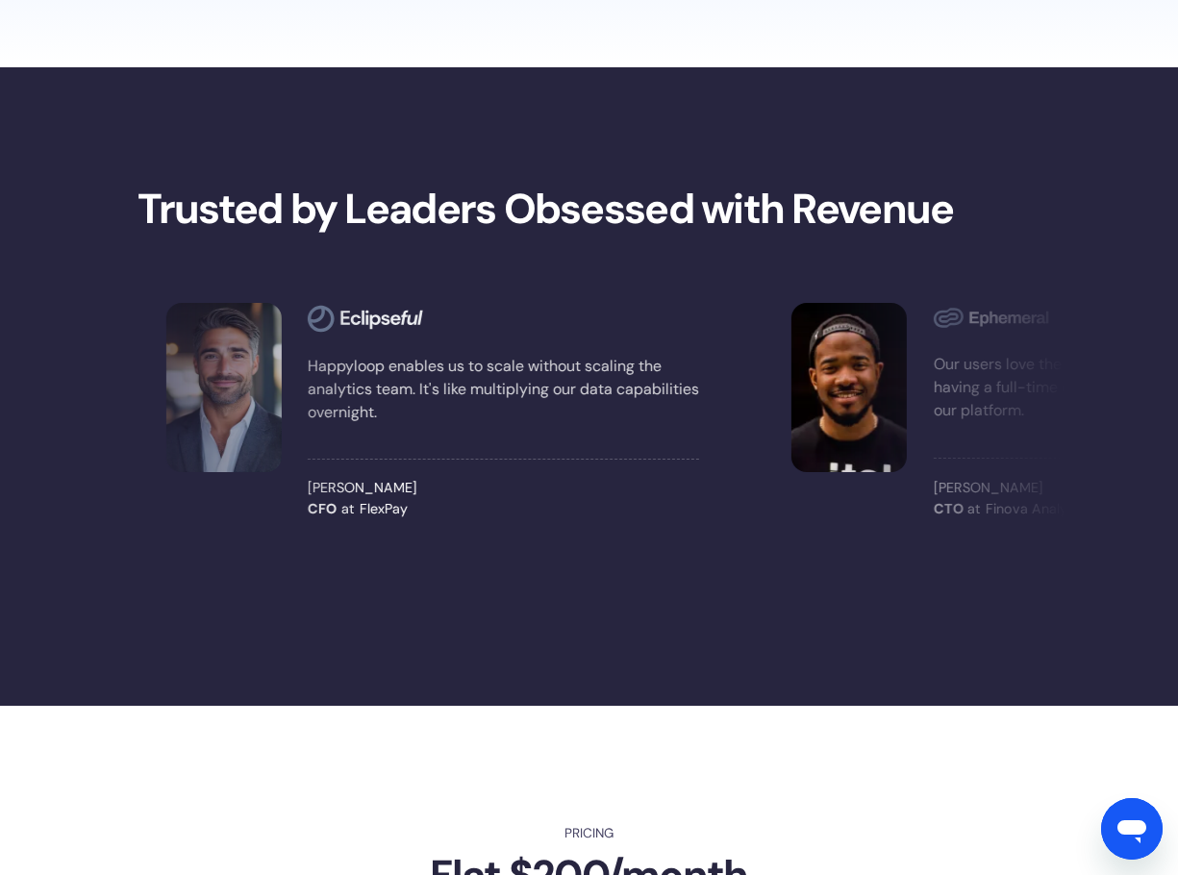
click at [992, 485] on div "Michael Rodriguez" at bounding box center [1130, 488] width 392 height 21
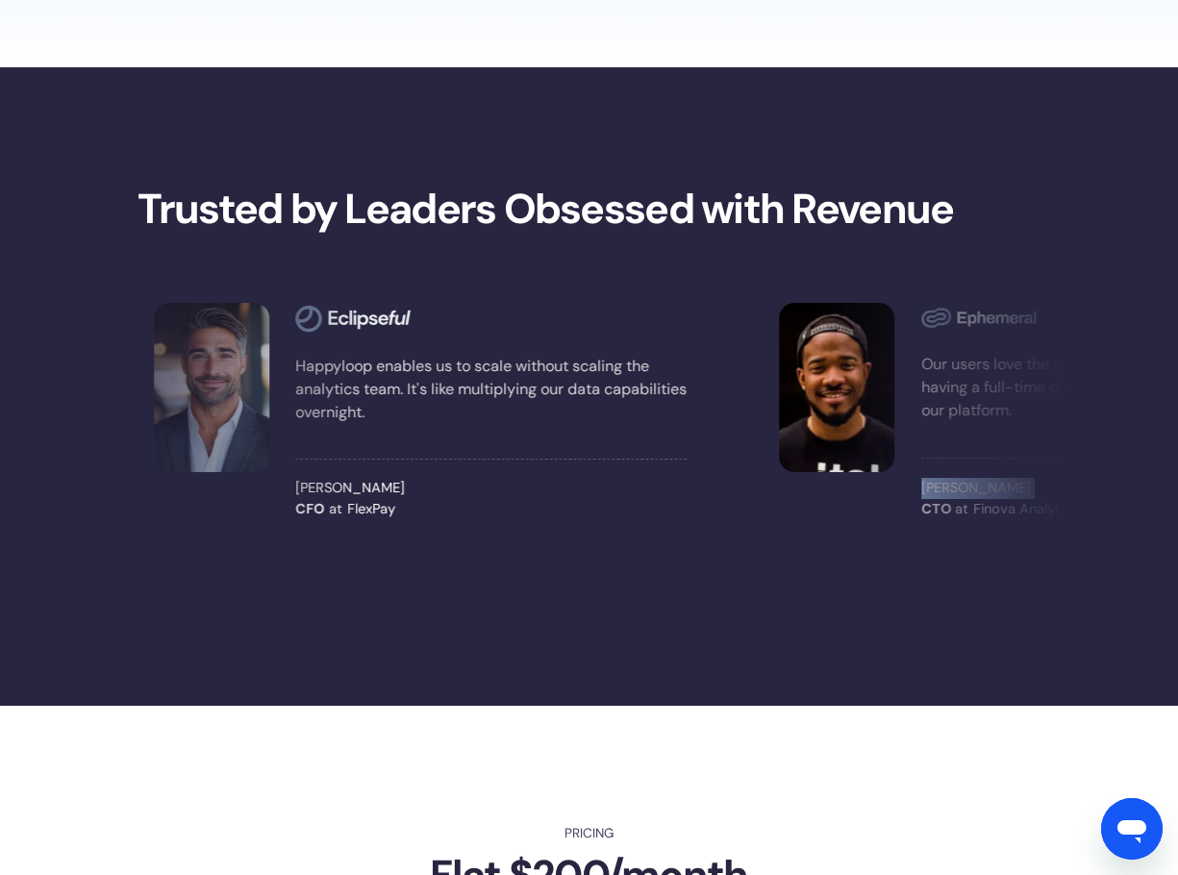
click at [992, 485] on div "Michael Rodriguez" at bounding box center [1118, 488] width 392 height 21
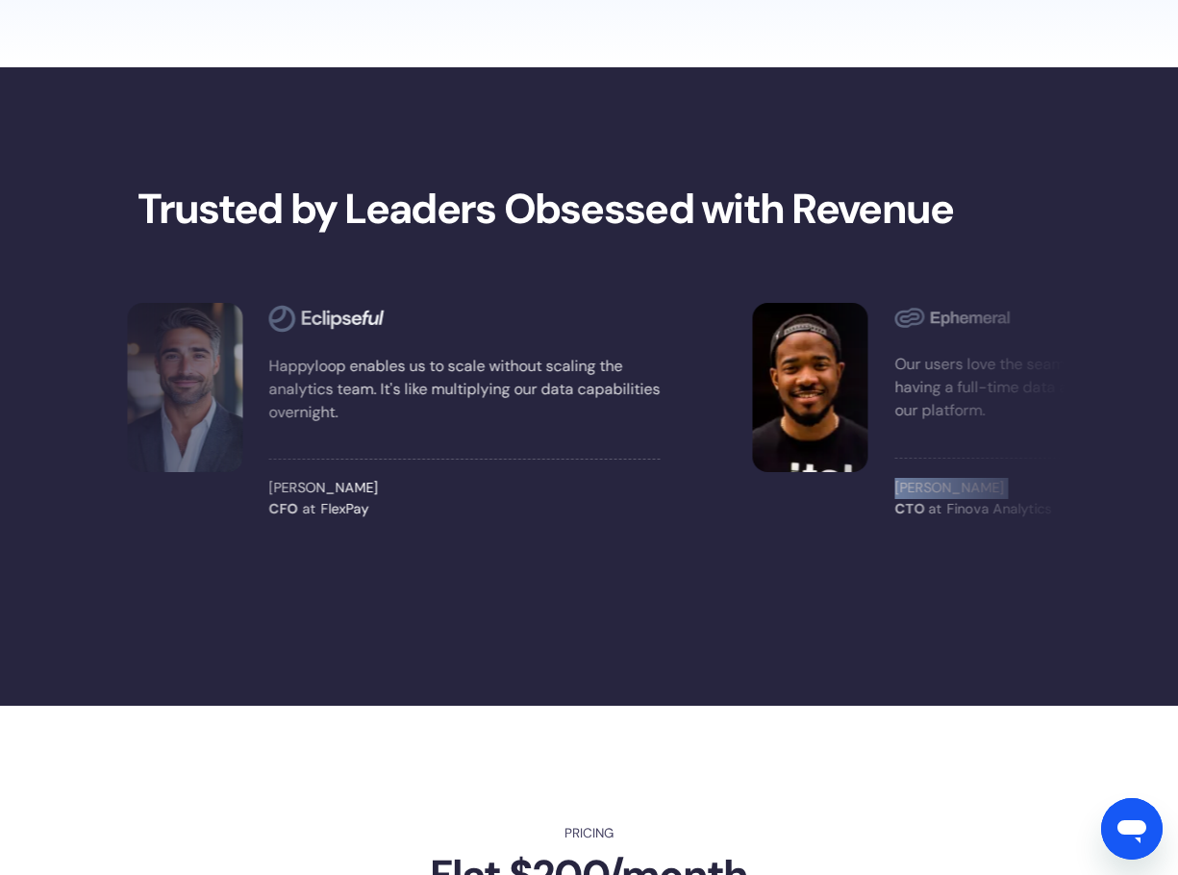
copy div "Michael Rodriguez"
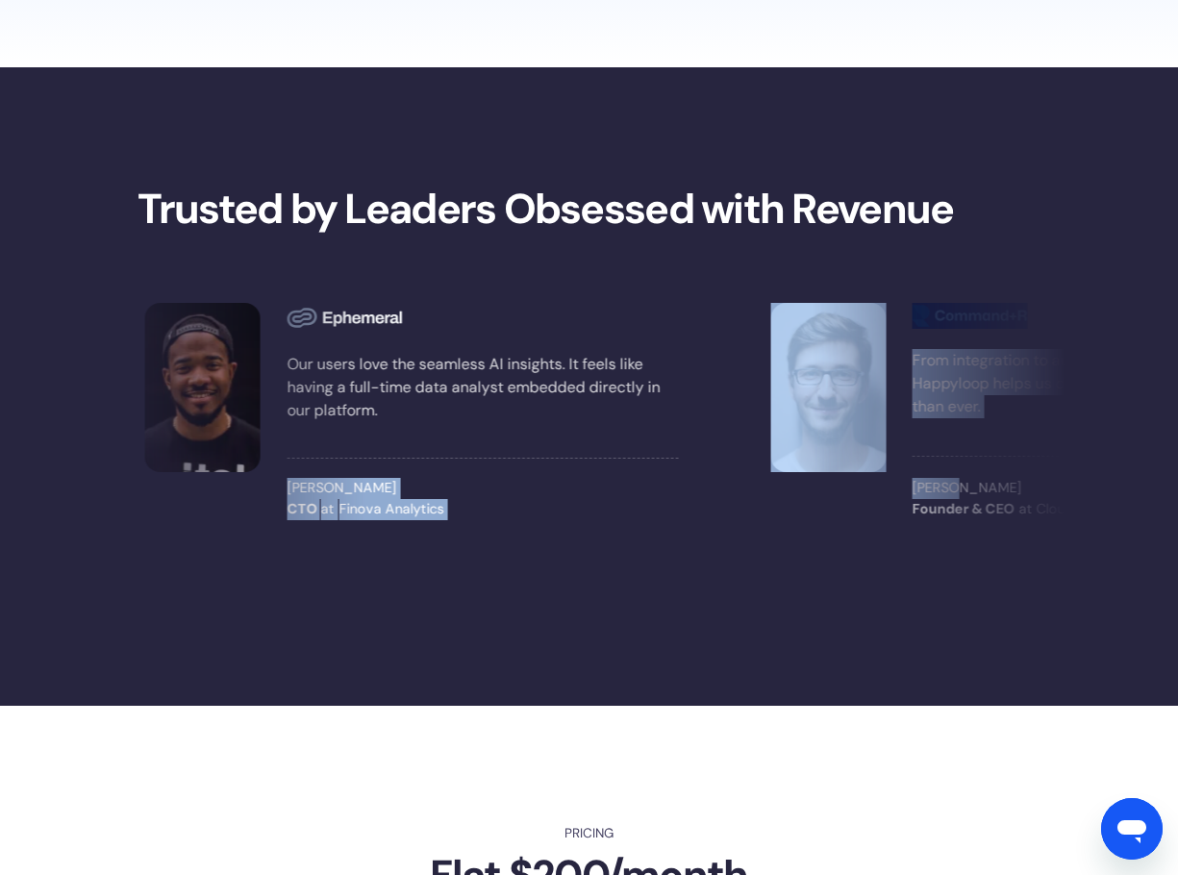
drag, startPoint x: 971, startPoint y: 477, endPoint x: 668, endPoint y: 462, distance: 303.4
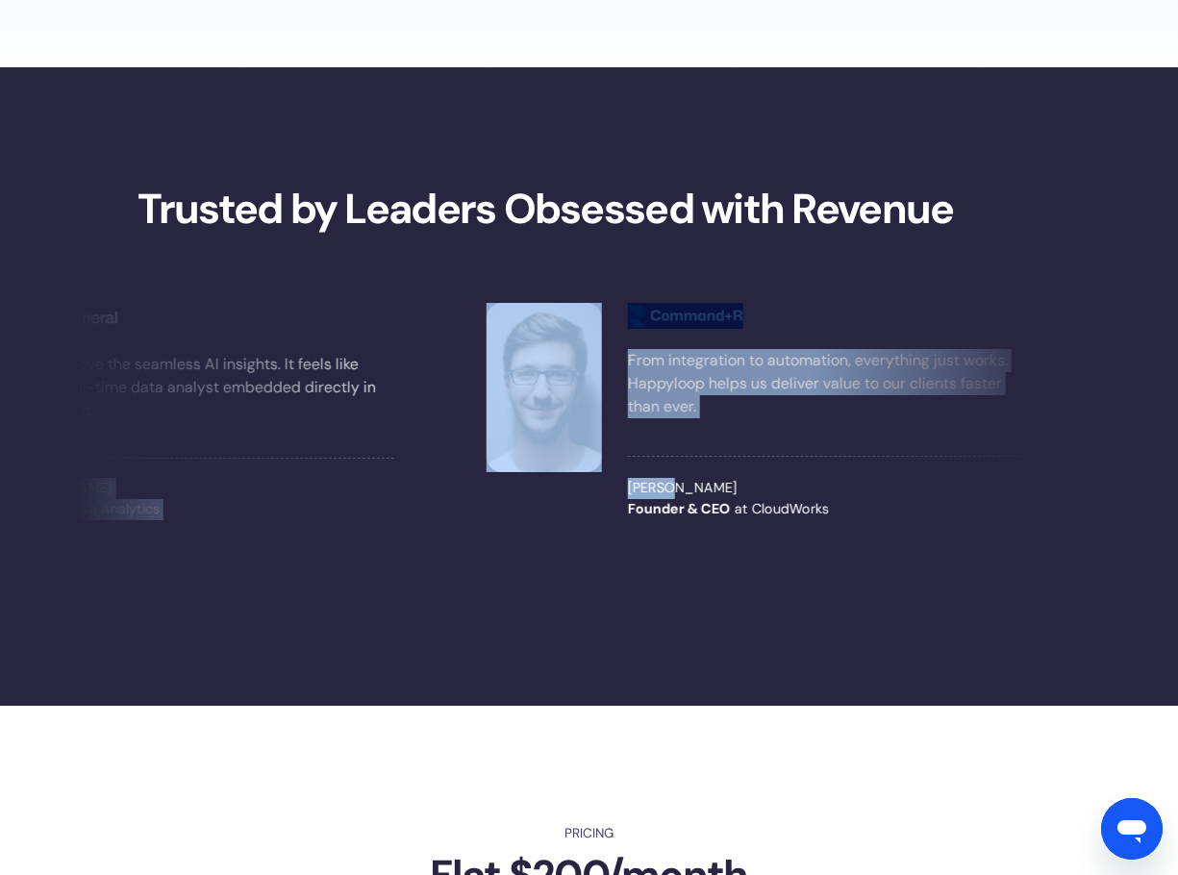
click at [794, 500] on div "CloudWorks" at bounding box center [790, 509] width 77 height 21
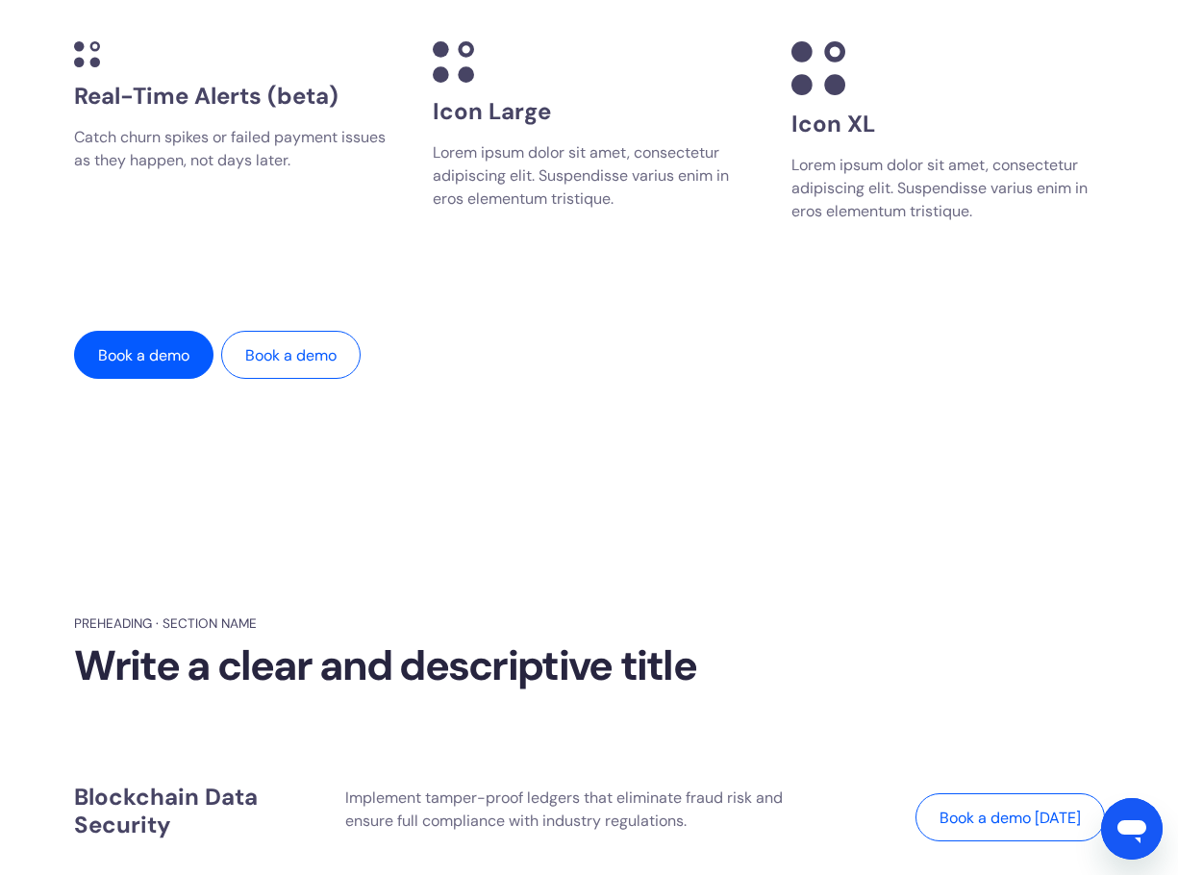
scroll to position [5169, 0]
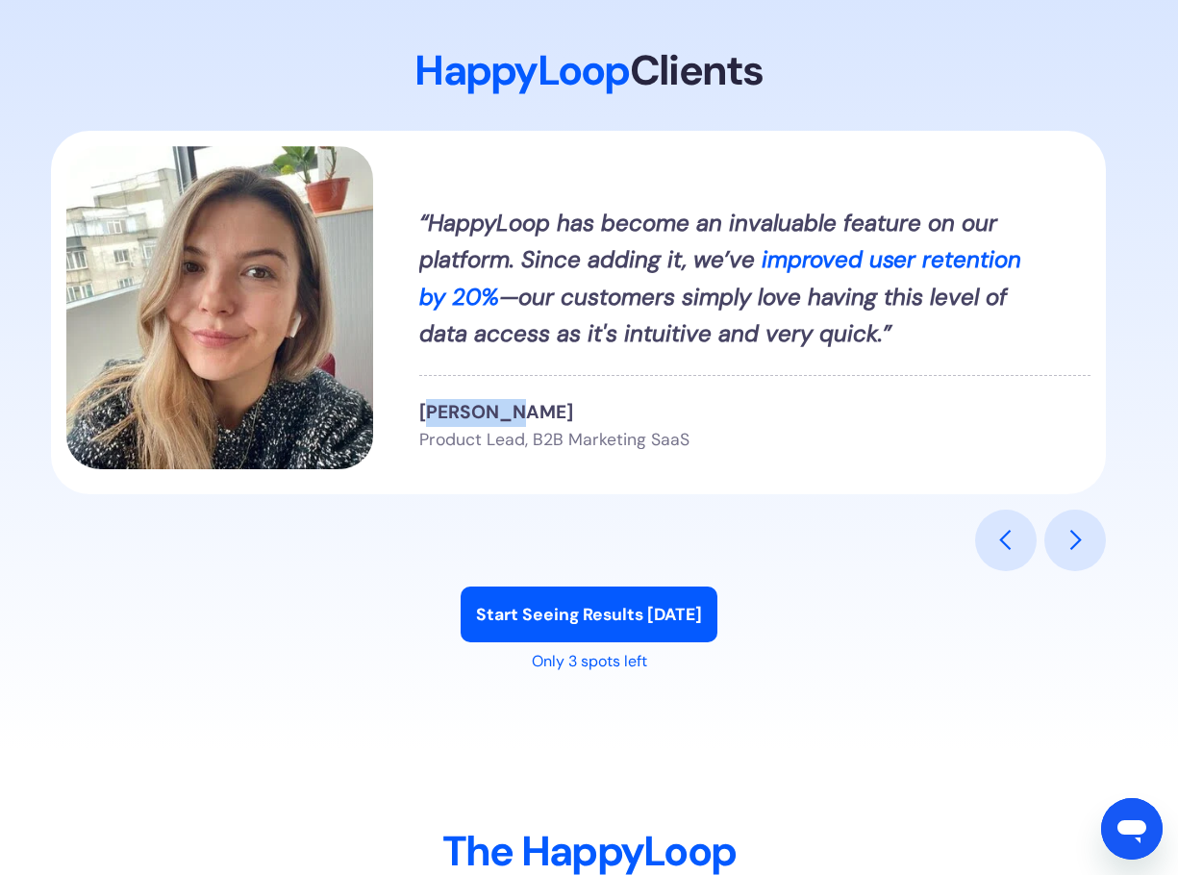
scroll to position [2255, 0]
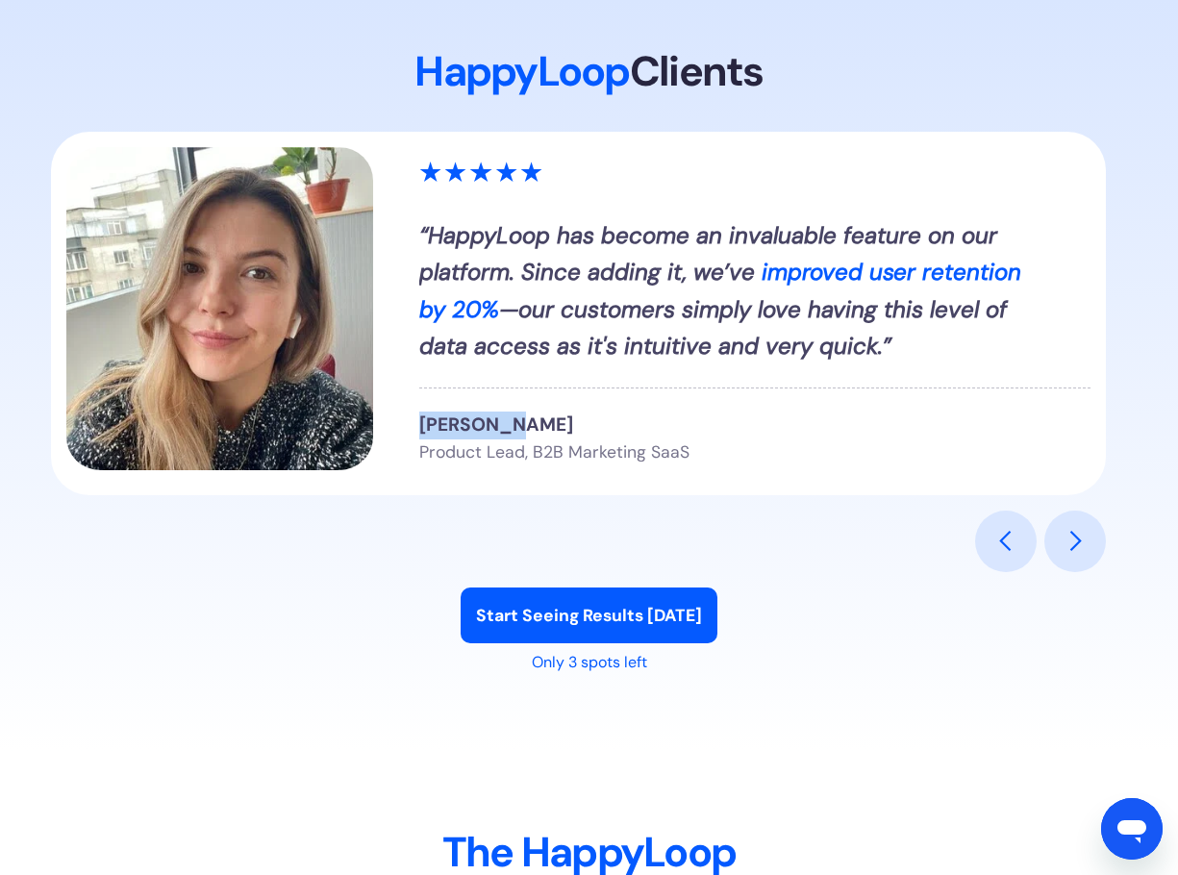
drag, startPoint x: 503, startPoint y: 411, endPoint x: 420, endPoint y: 416, distance: 82.9
click at [420, 416] on strong "[PERSON_NAME]" at bounding box center [496, 425] width 154 height 24
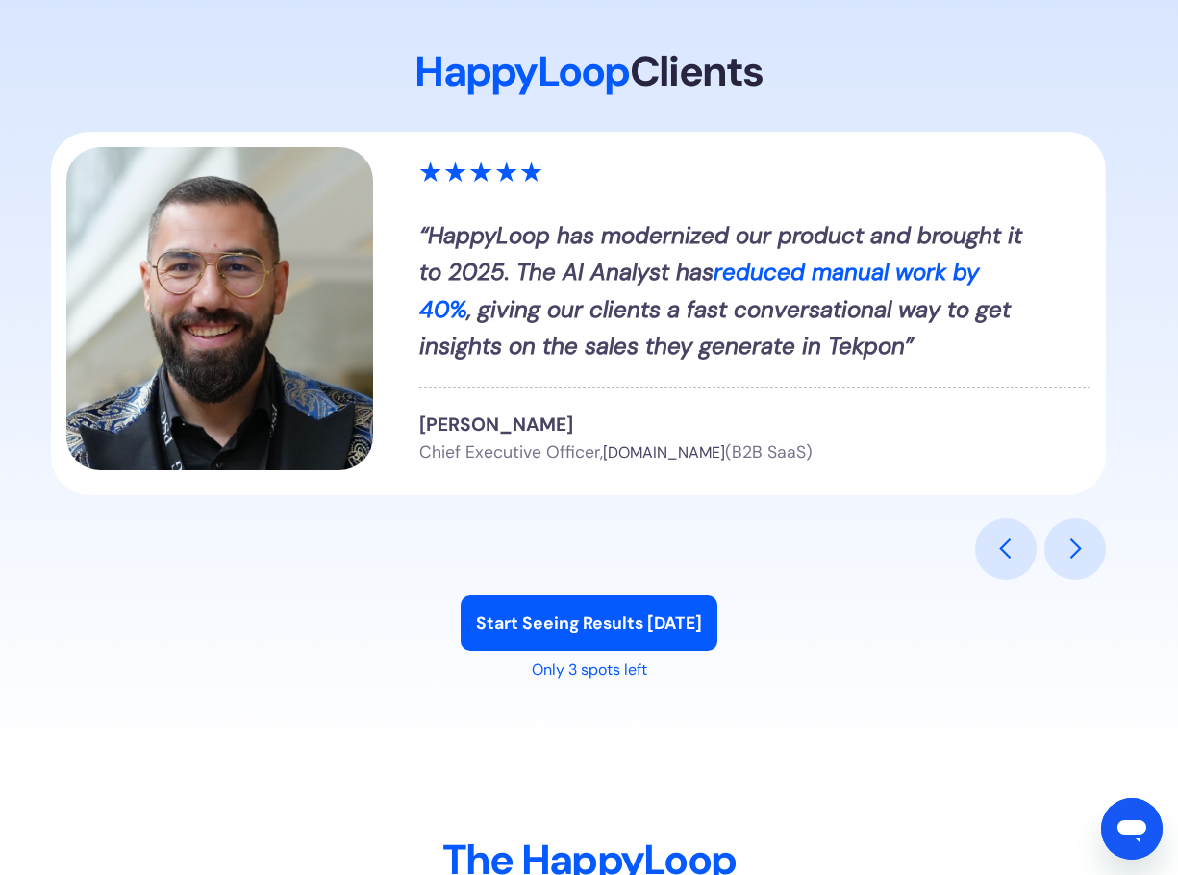
click at [1017, 551] on div "previous slide" at bounding box center [1006, 549] width 23 height 23
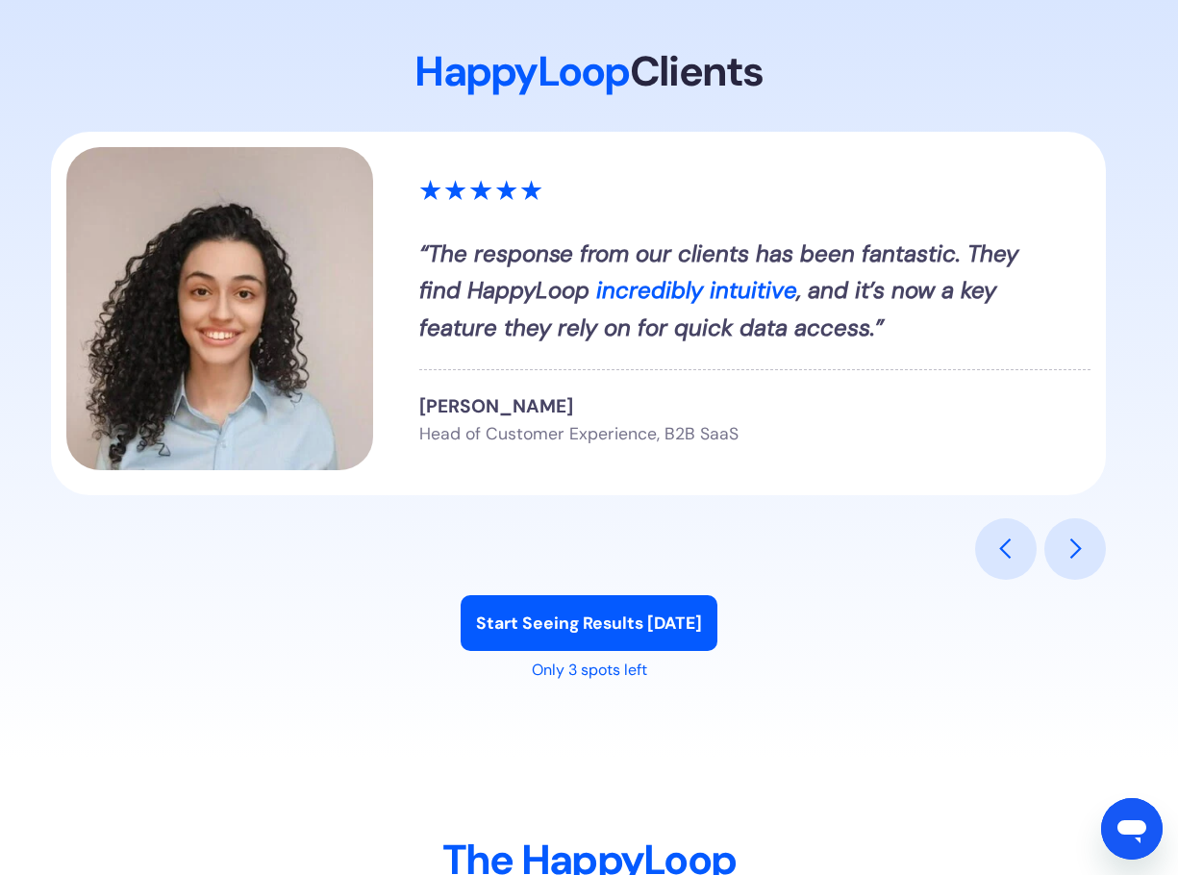
click at [1065, 556] on div "next slide" at bounding box center [1075, 549] width 23 height 23
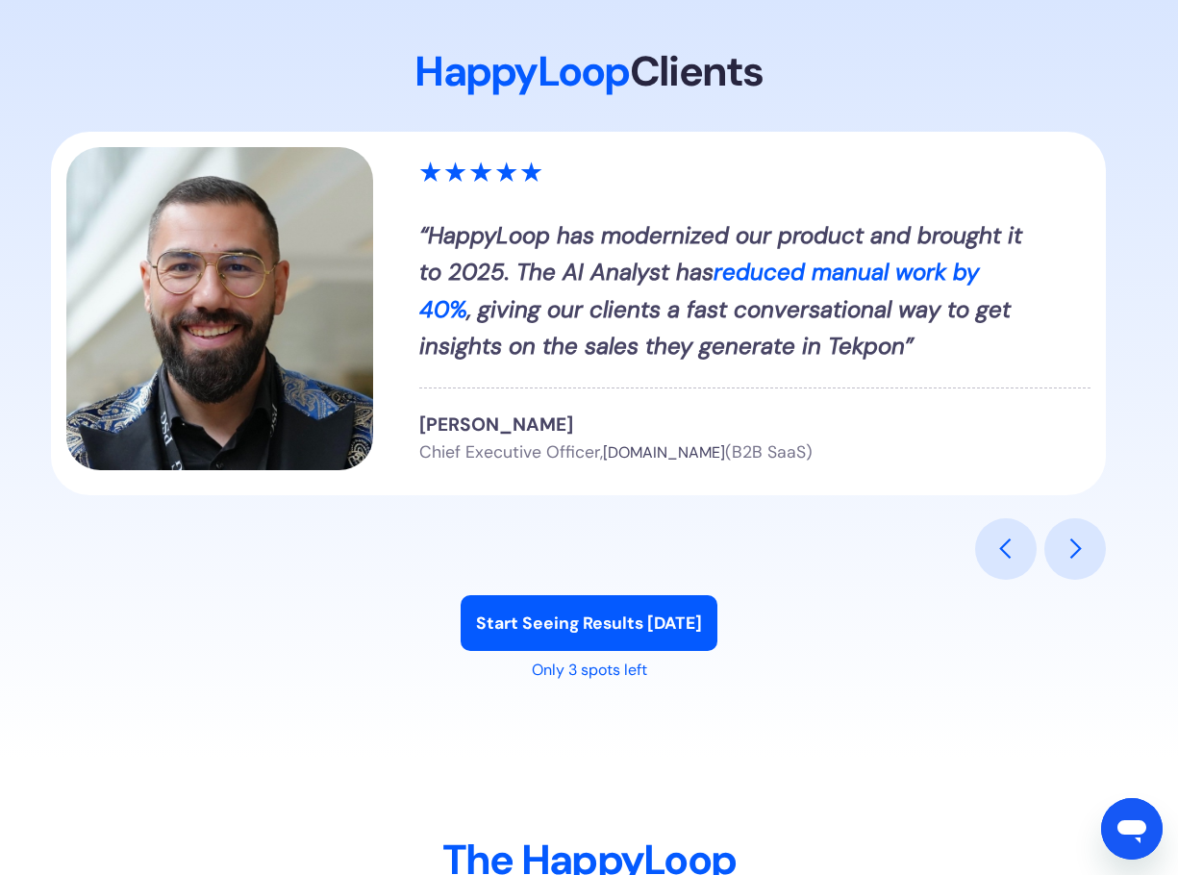
click at [1065, 556] on div "next slide" at bounding box center [1075, 549] width 23 height 23
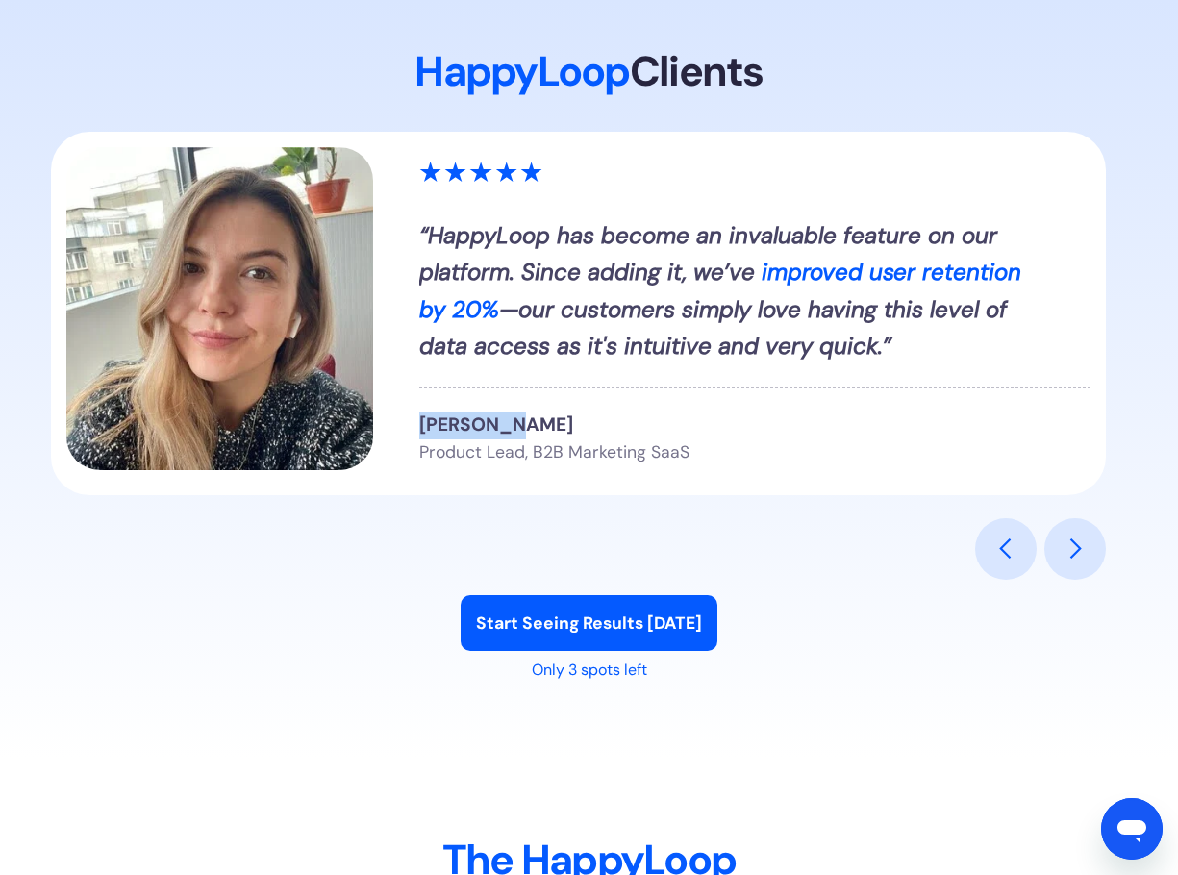
click at [1065, 556] on div "next slide" at bounding box center [1075, 549] width 23 height 23
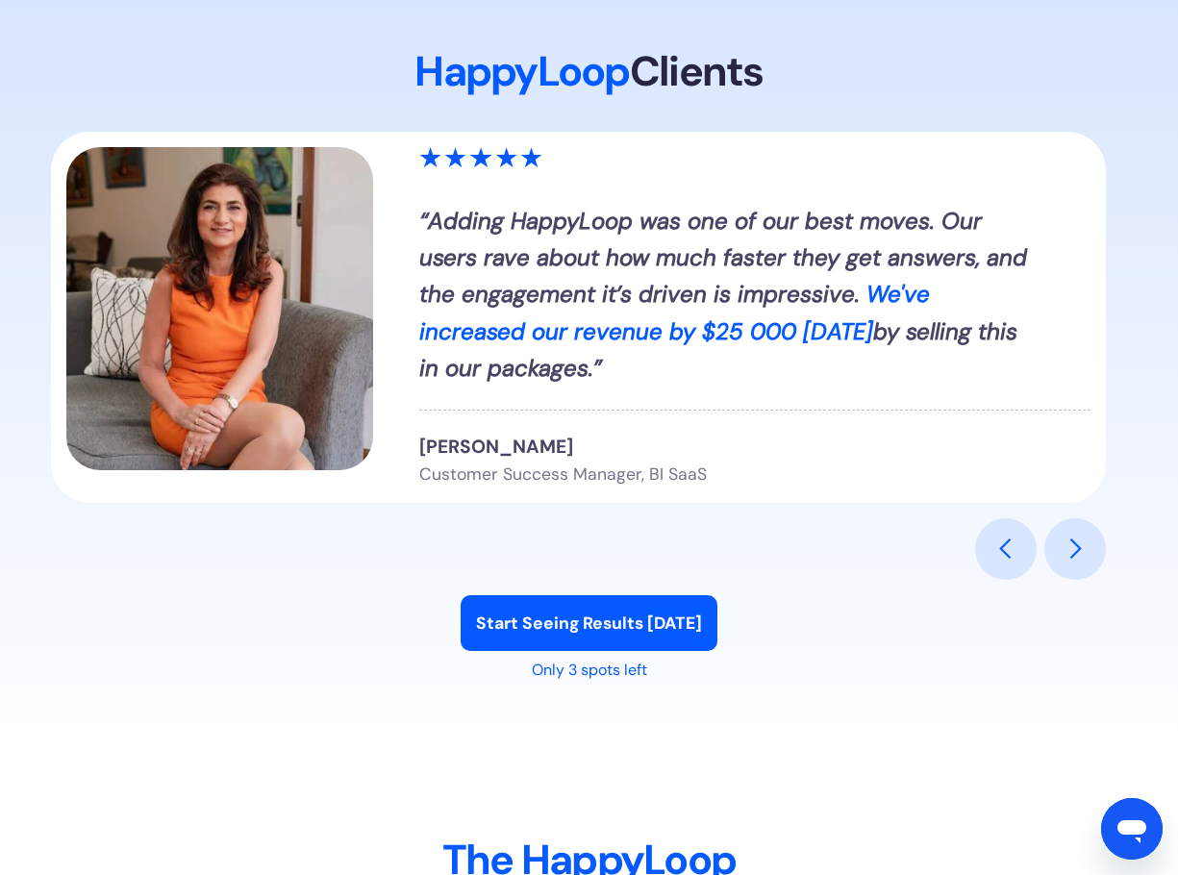
click at [1065, 556] on div "next slide" at bounding box center [1075, 549] width 23 height 23
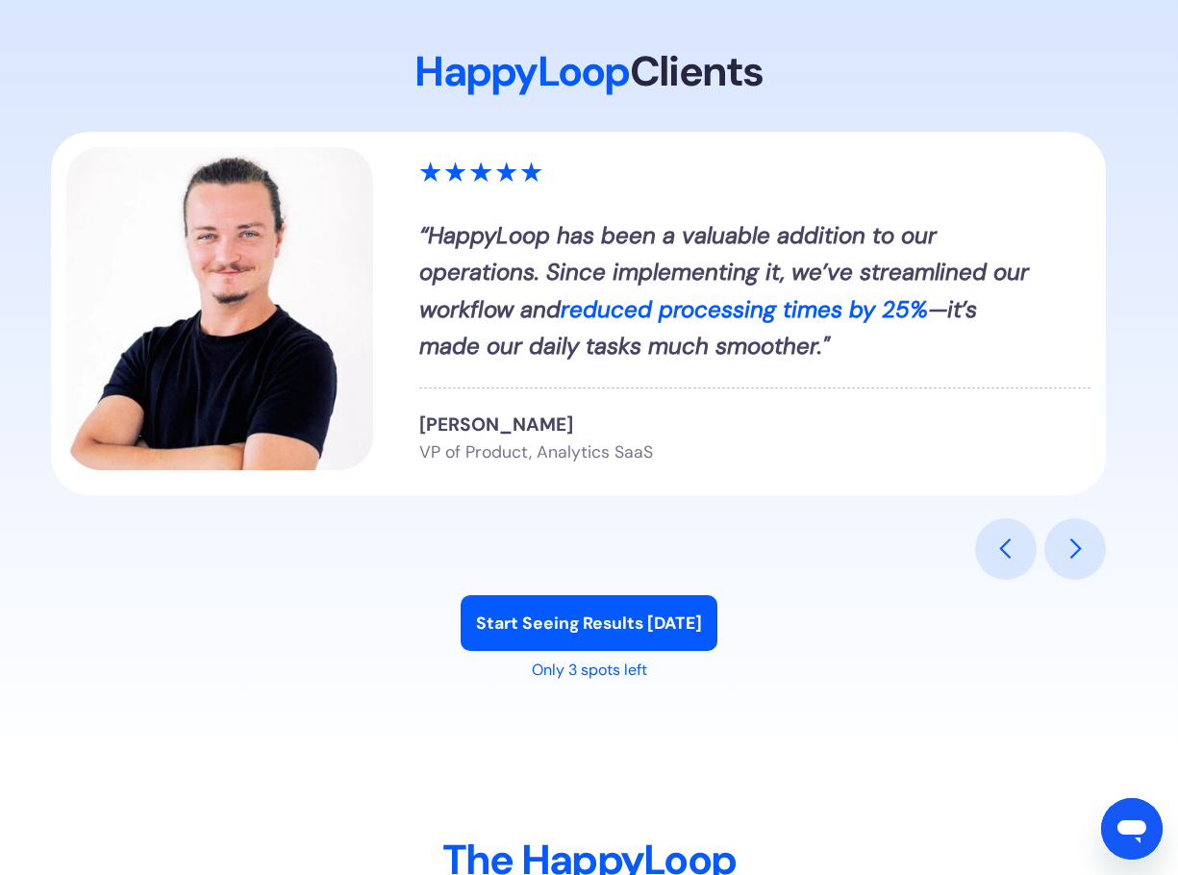
click at [1065, 556] on div "next slide" at bounding box center [1075, 549] width 23 height 23
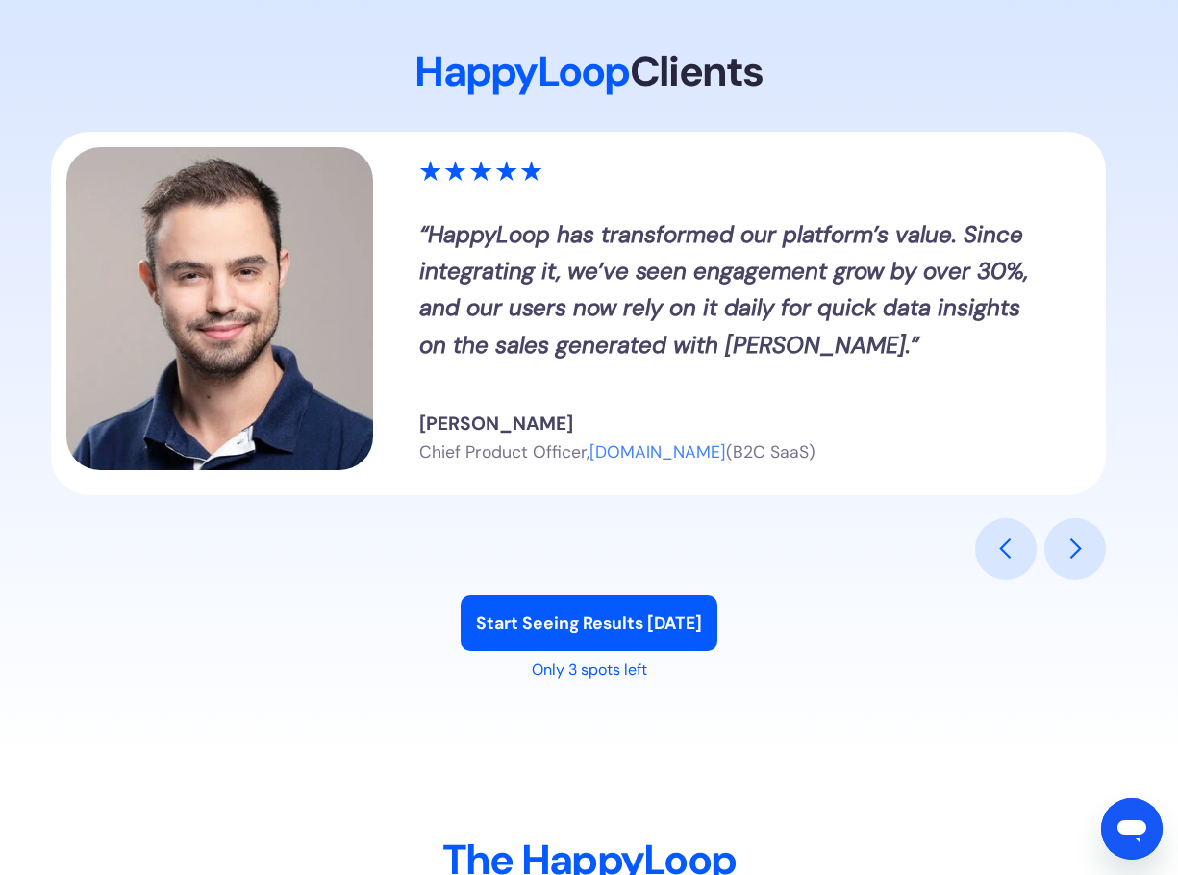
click at [1065, 556] on div "next slide" at bounding box center [1075, 549] width 23 height 23
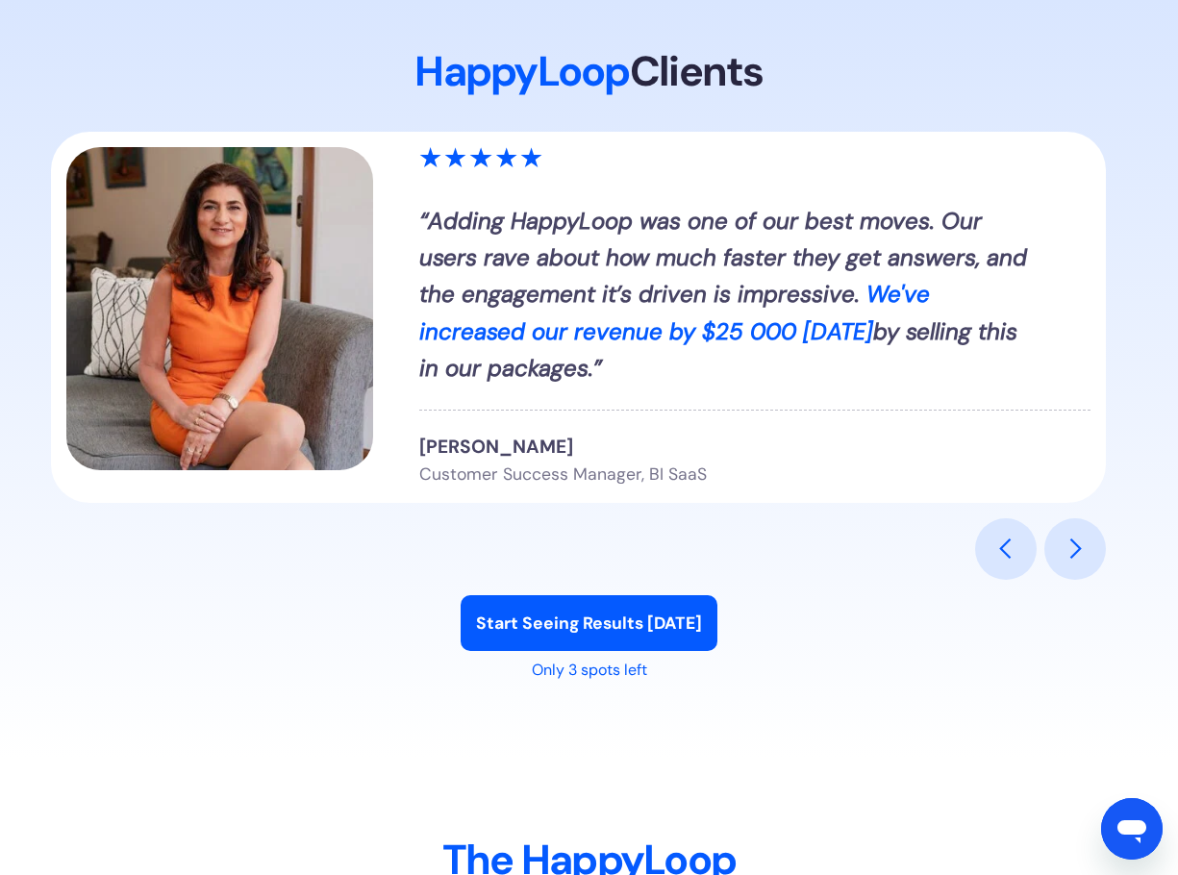
click at [1128, 559] on div "HappyLoop Clients “HappyLoop has modernized our product and brought it to 2025.…" at bounding box center [589, 403] width 1131 height 712
click at [1042, 549] on div "“ Adding HappyLoop was one of our best moves. Our users rave about how much fas…" at bounding box center [589, 356] width 1077 height 448
click at [1067, 555] on div "next slide" at bounding box center [1075, 549] width 23 height 23
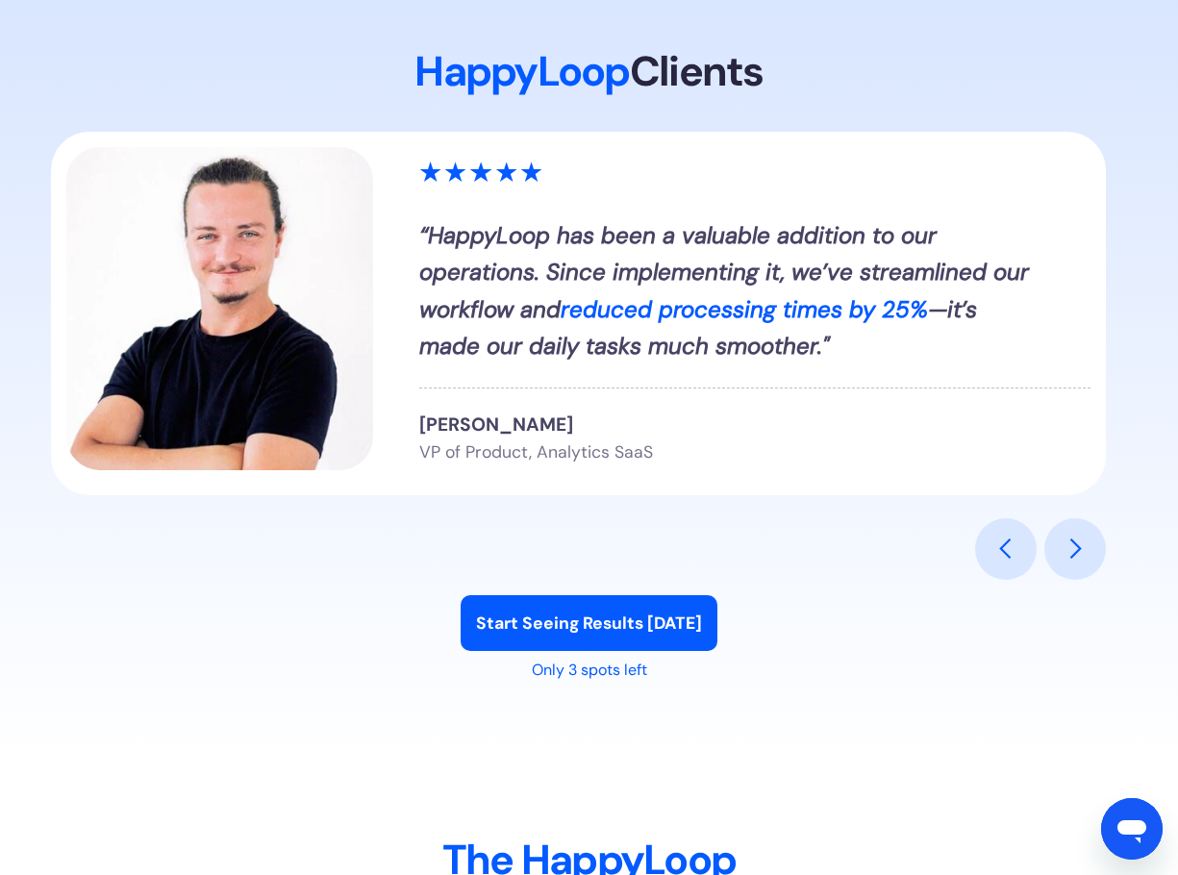
click at [1006, 550] on div "previous slide" at bounding box center [1006, 549] width 23 height 23
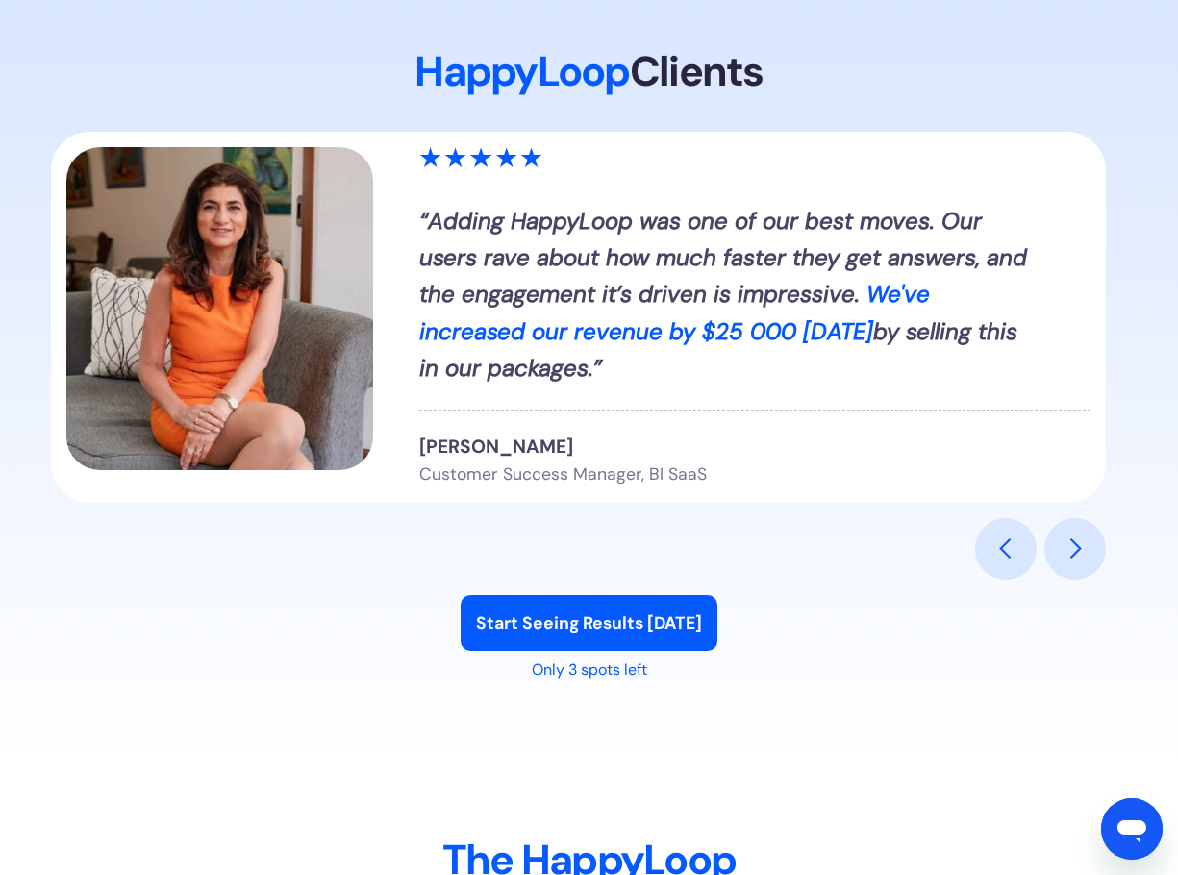
click at [1070, 533] on div "next slide" at bounding box center [1076, 549] width 62 height 62
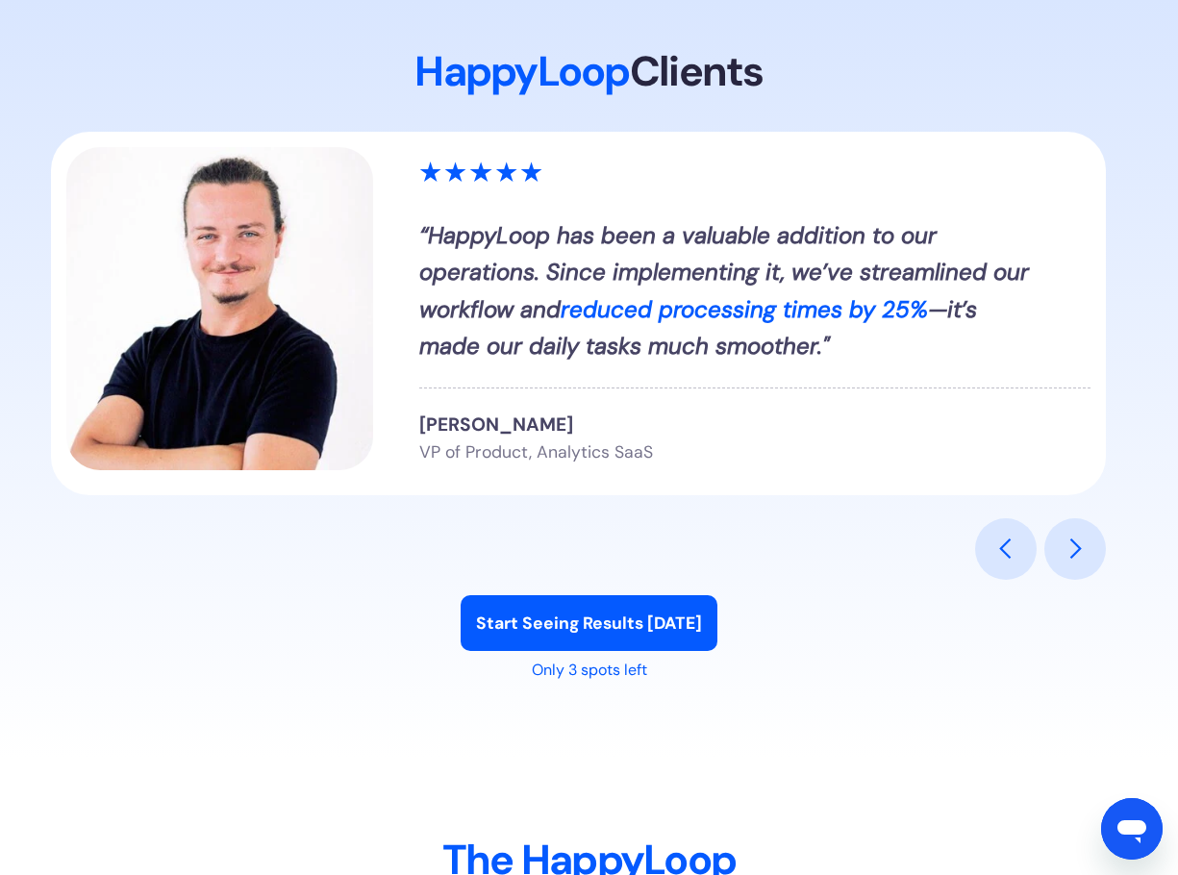
click at [1070, 533] on div "next slide" at bounding box center [1076, 549] width 62 height 62
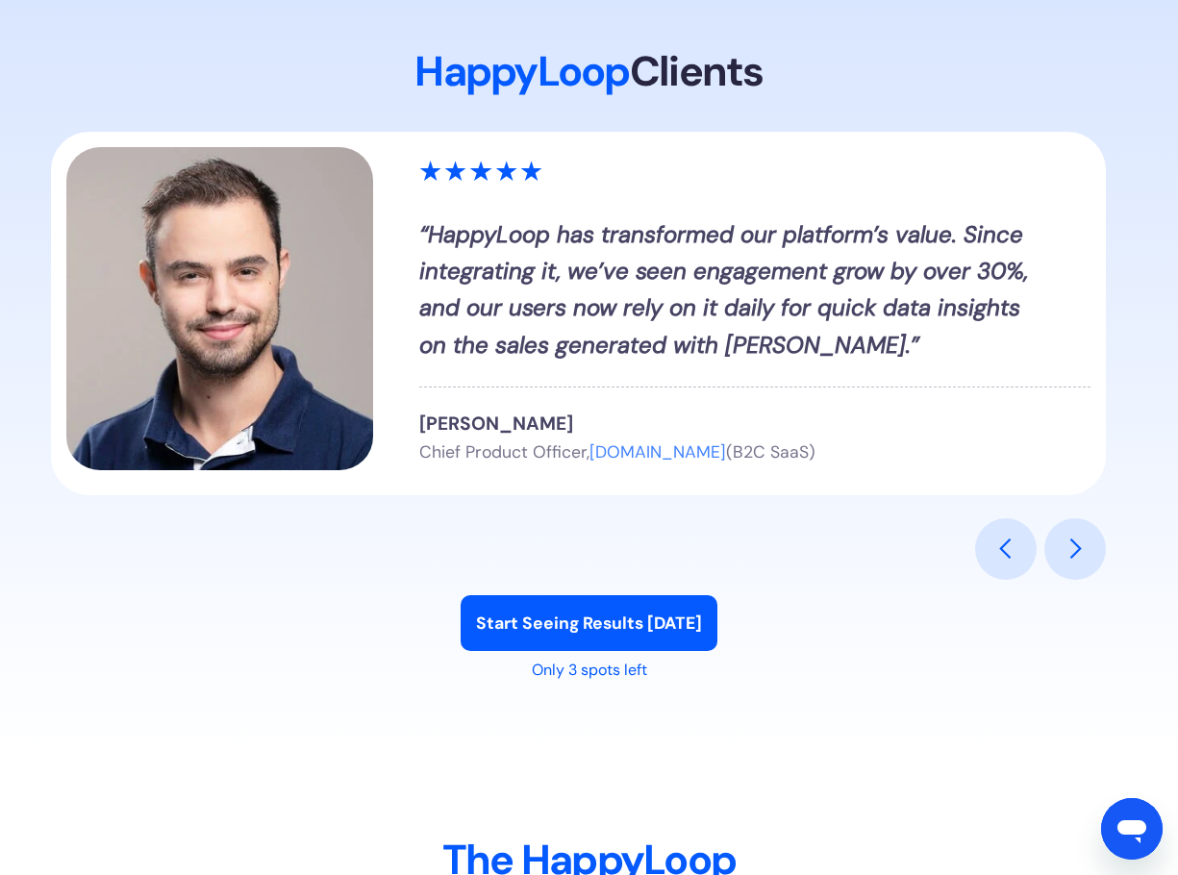
click at [1070, 533] on div "next slide" at bounding box center [1076, 549] width 62 height 62
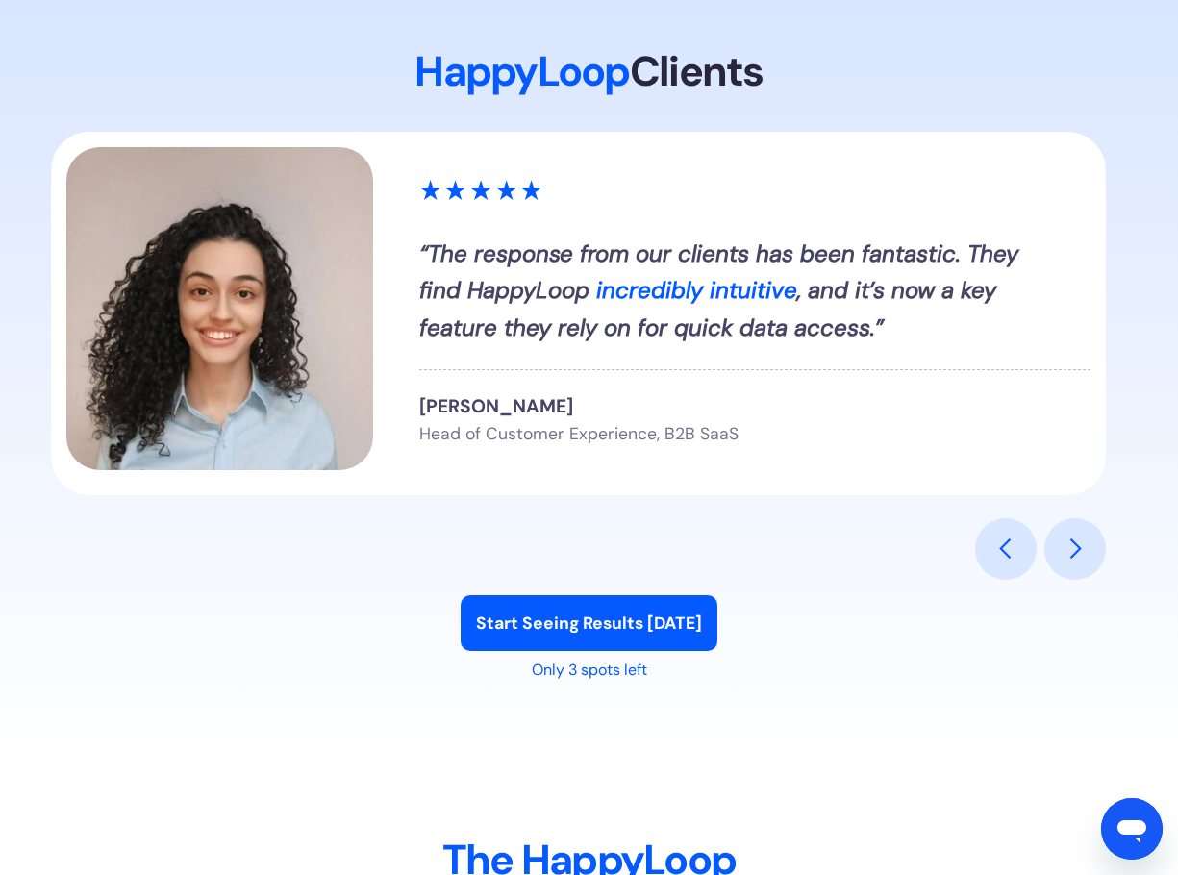
click at [1070, 533] on div "next slide" at bounding box center [1076, 549] width 62 height 62
